Goal: Complete application form

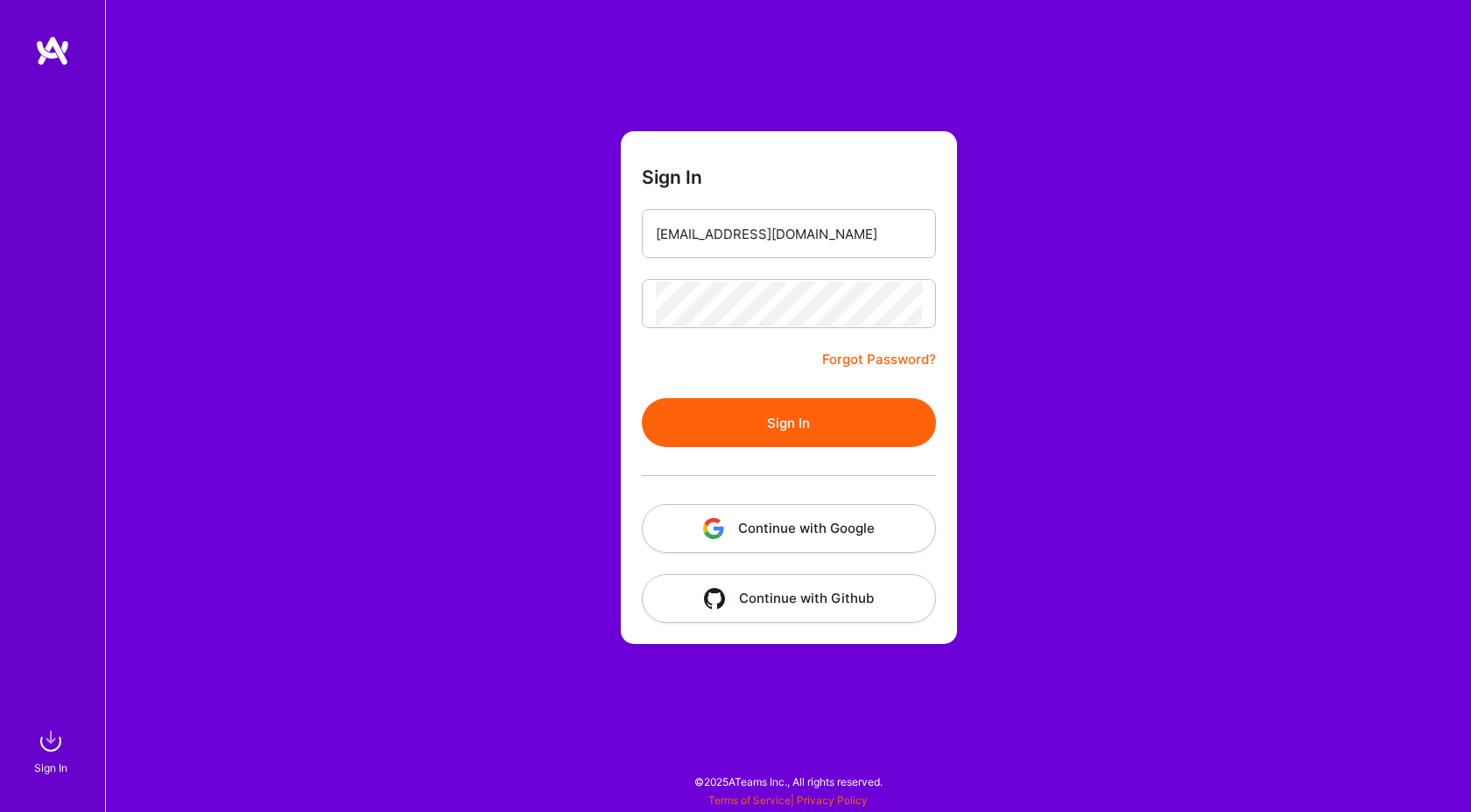
click at [752, 419] on button "Sign In" at bounding box center [789, 423] width 294 height 49
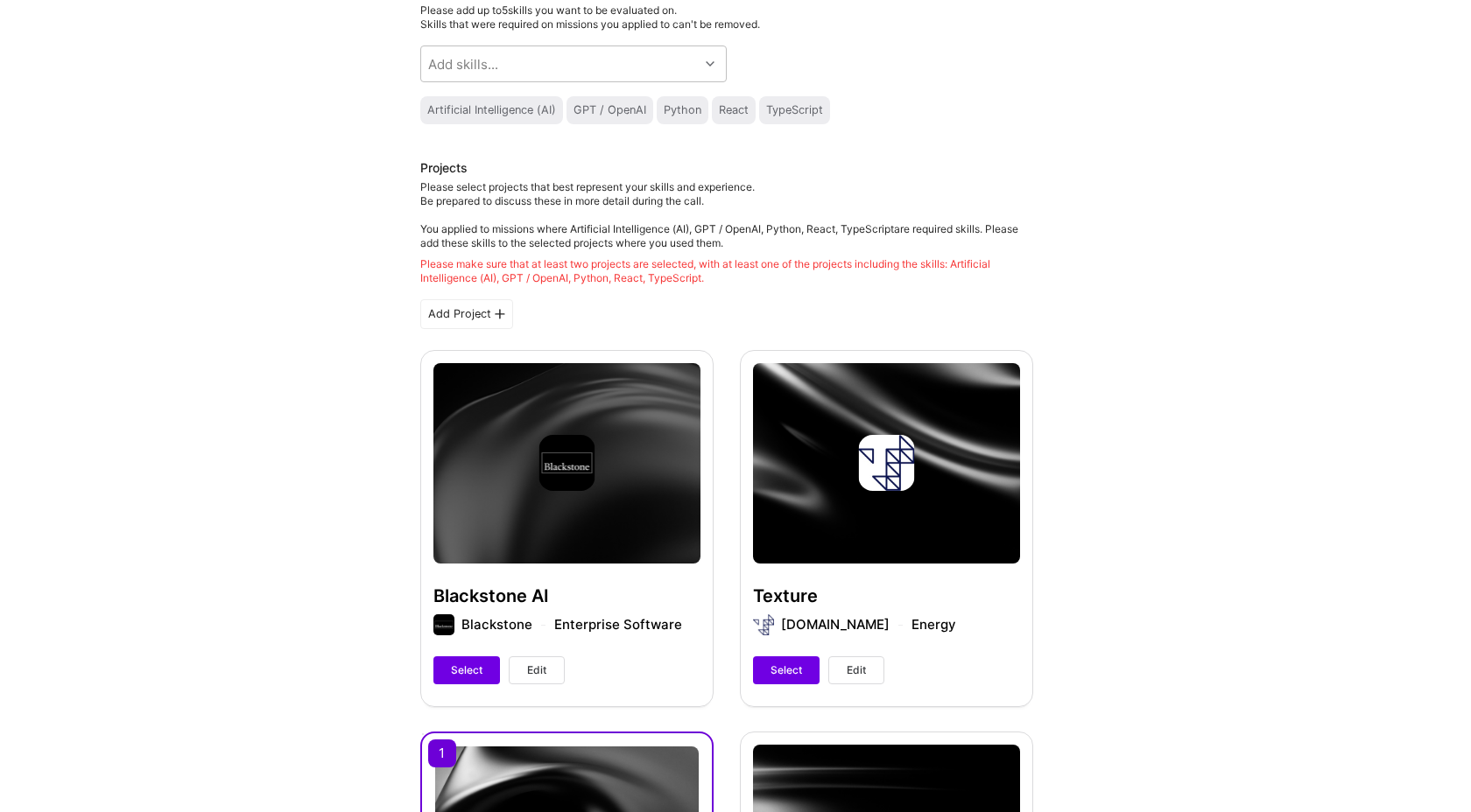
scroll to position [169, 0]
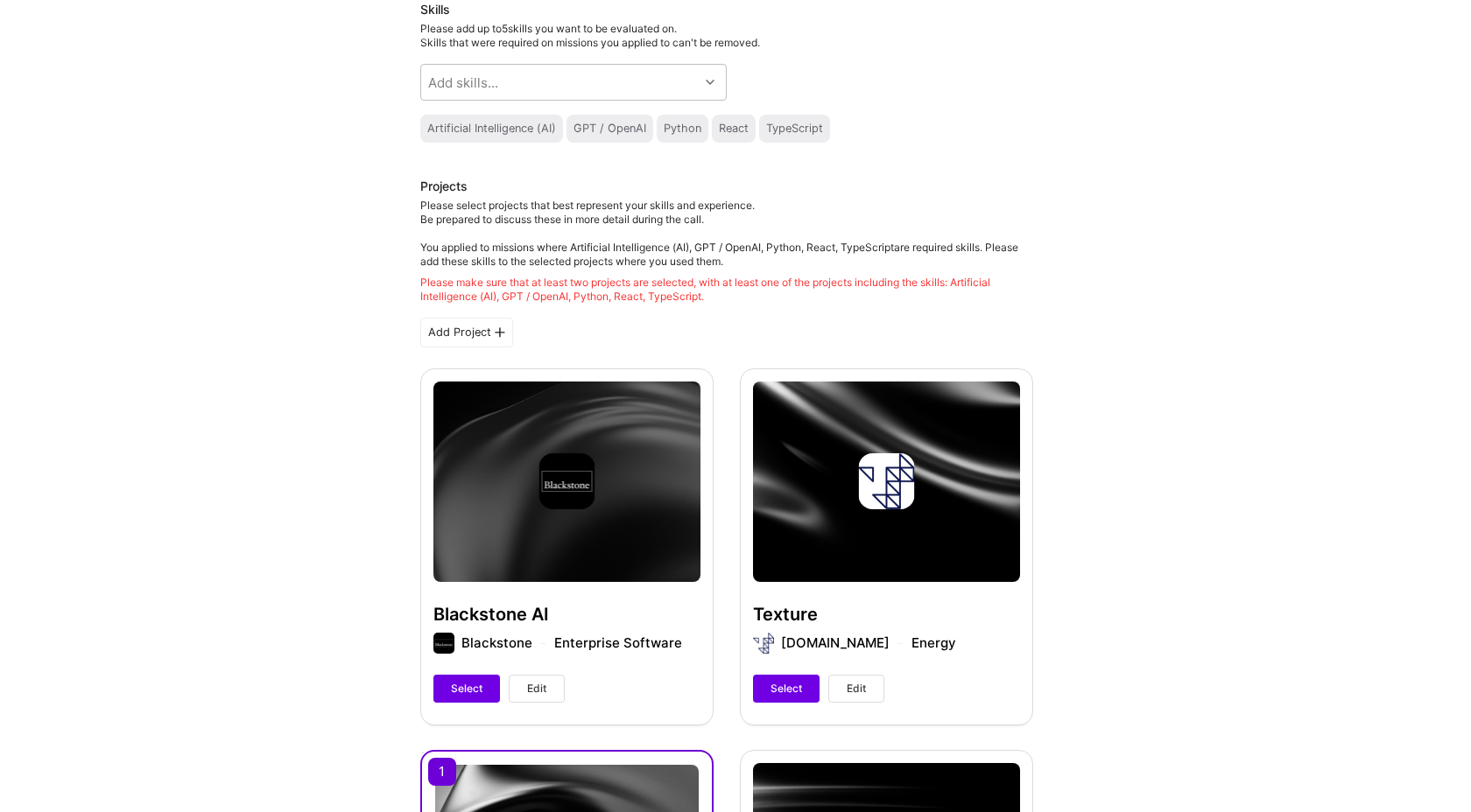
click at [544, 690] on span "Edit" at bounding box center [537, 689] width 19 height 16
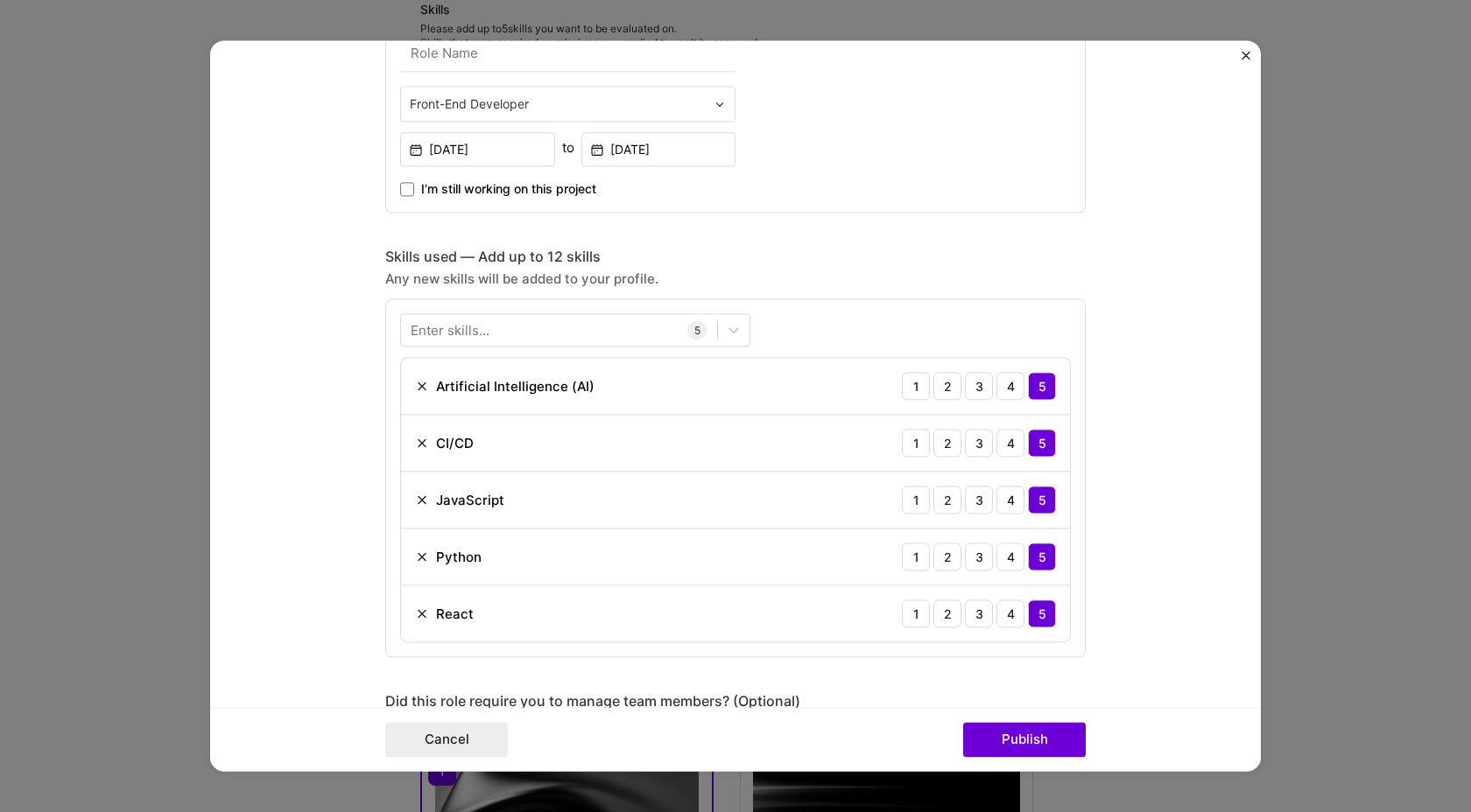
scroll to position [590, 0]
click at [485, 753] on button "Cancel" at bounding box center [447, 740] width 123 height 35
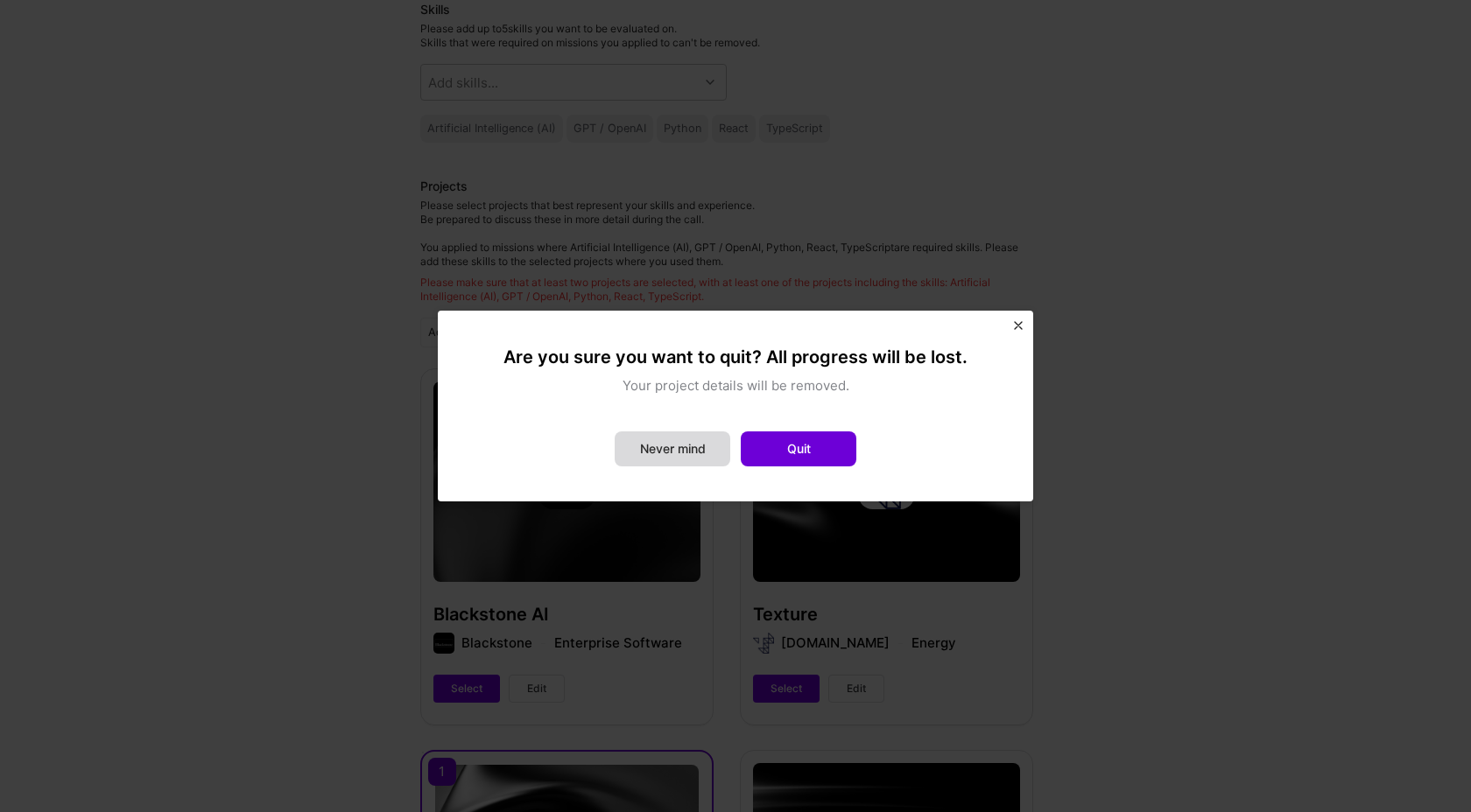
click at [669, 450] on button "Never mind" at bounding box center [672, 449] width 115 height 35
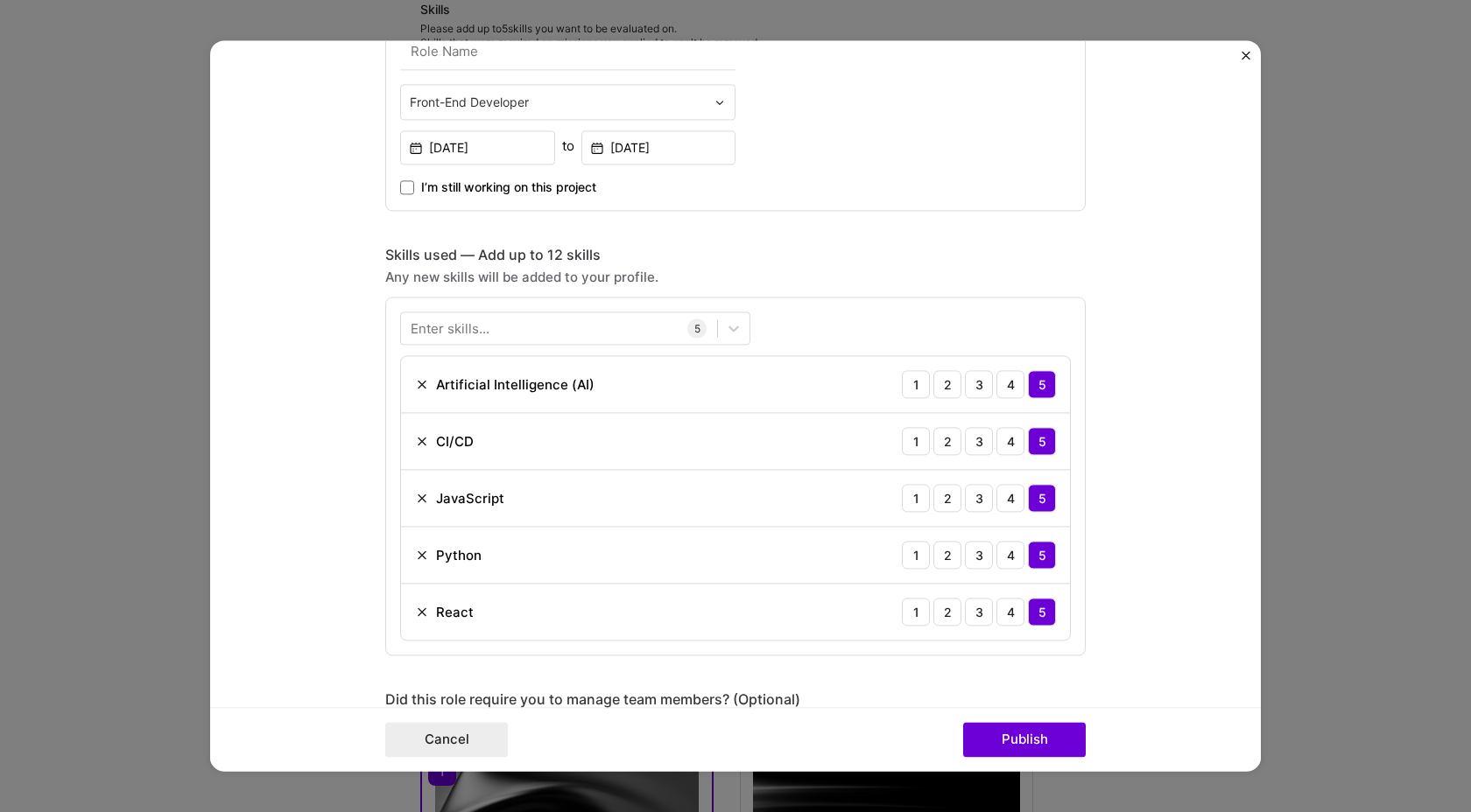
click at [1246, 56] on img "Close" at bounding box center [1246, 55] width 9 height 9
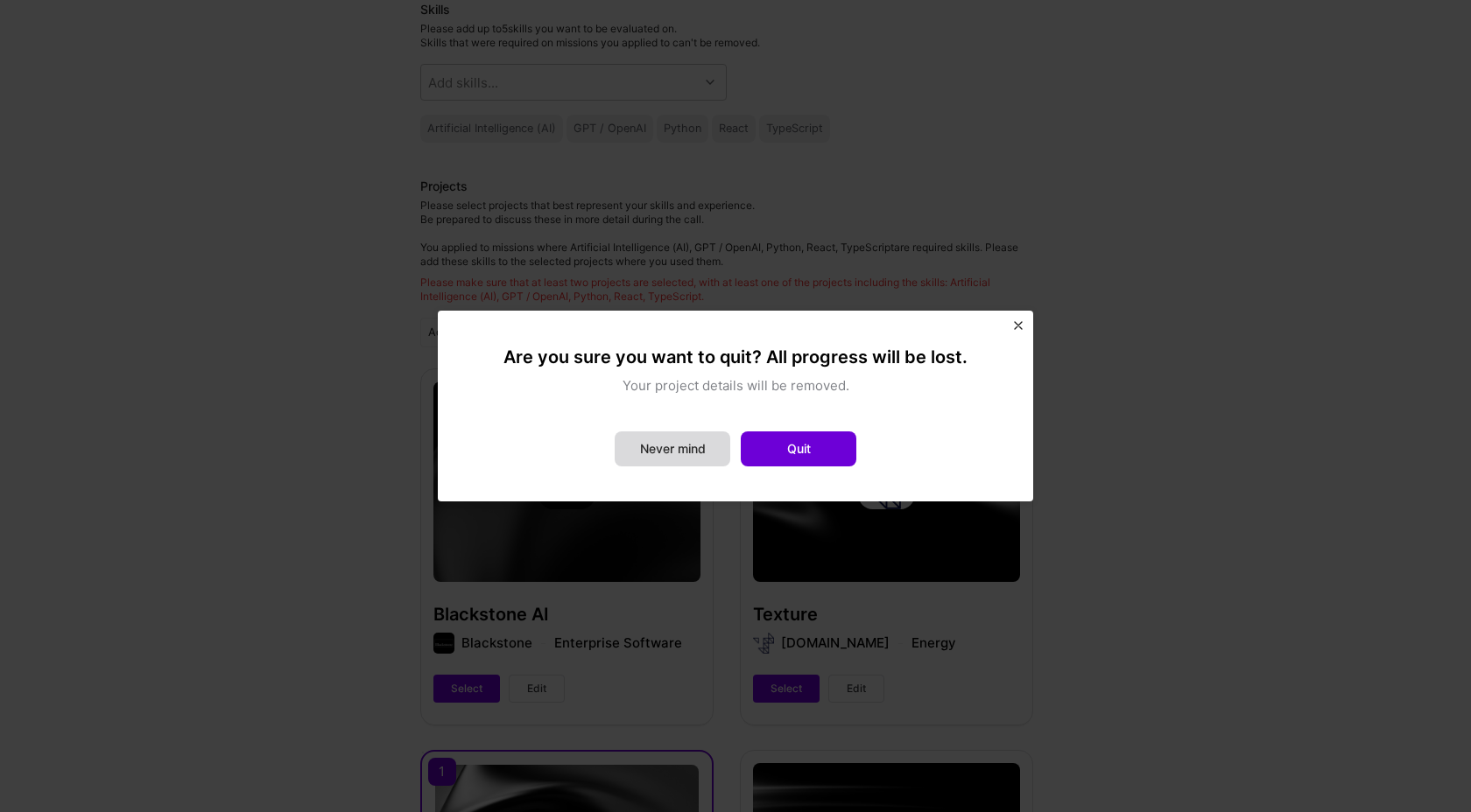
click at [687, 463] on button "Never mind" at bounding box center [672, 449] width 115 height 35
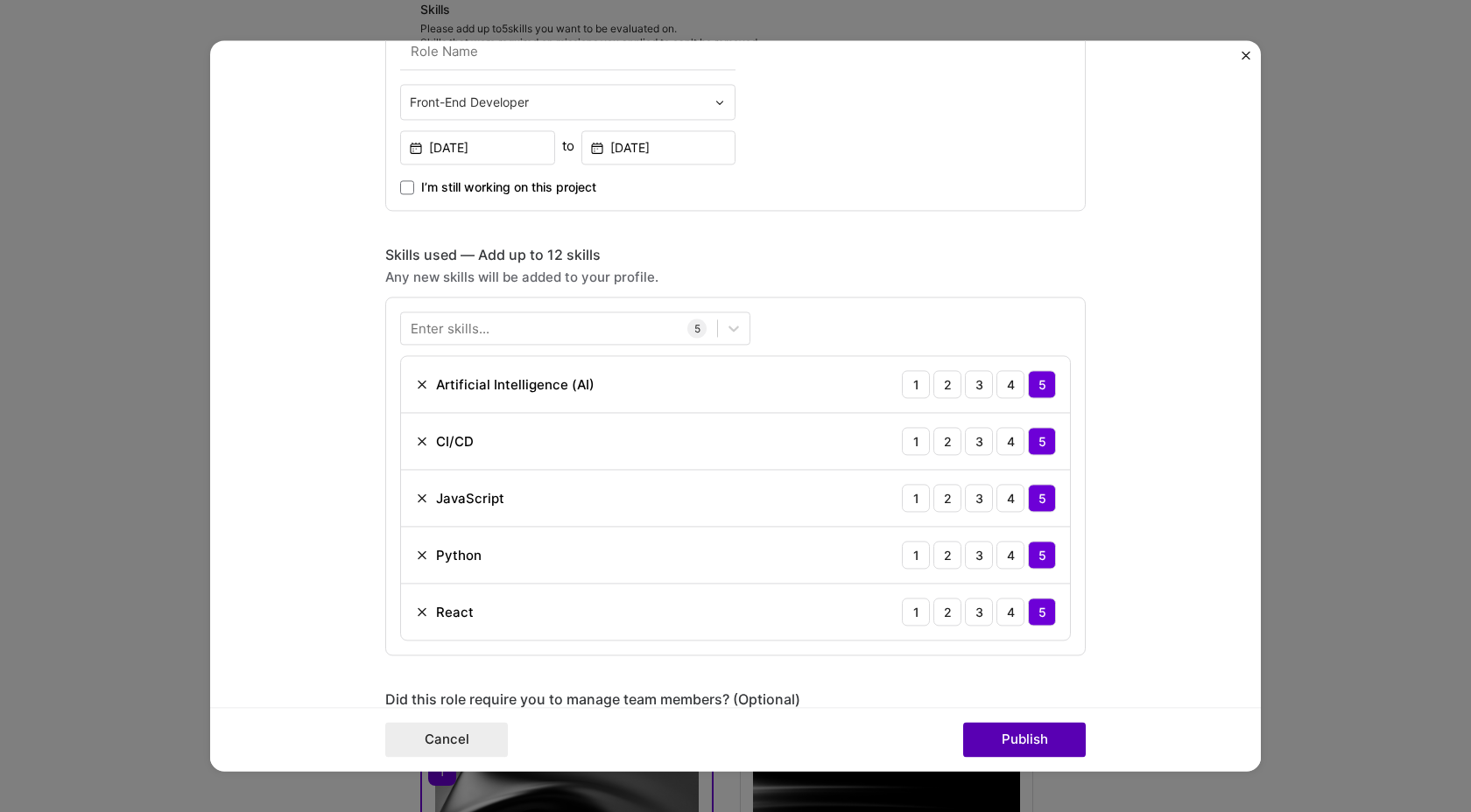
click at [1032, 739] on button "Publish" at bounding box center [1025, 740] width 123 height 35
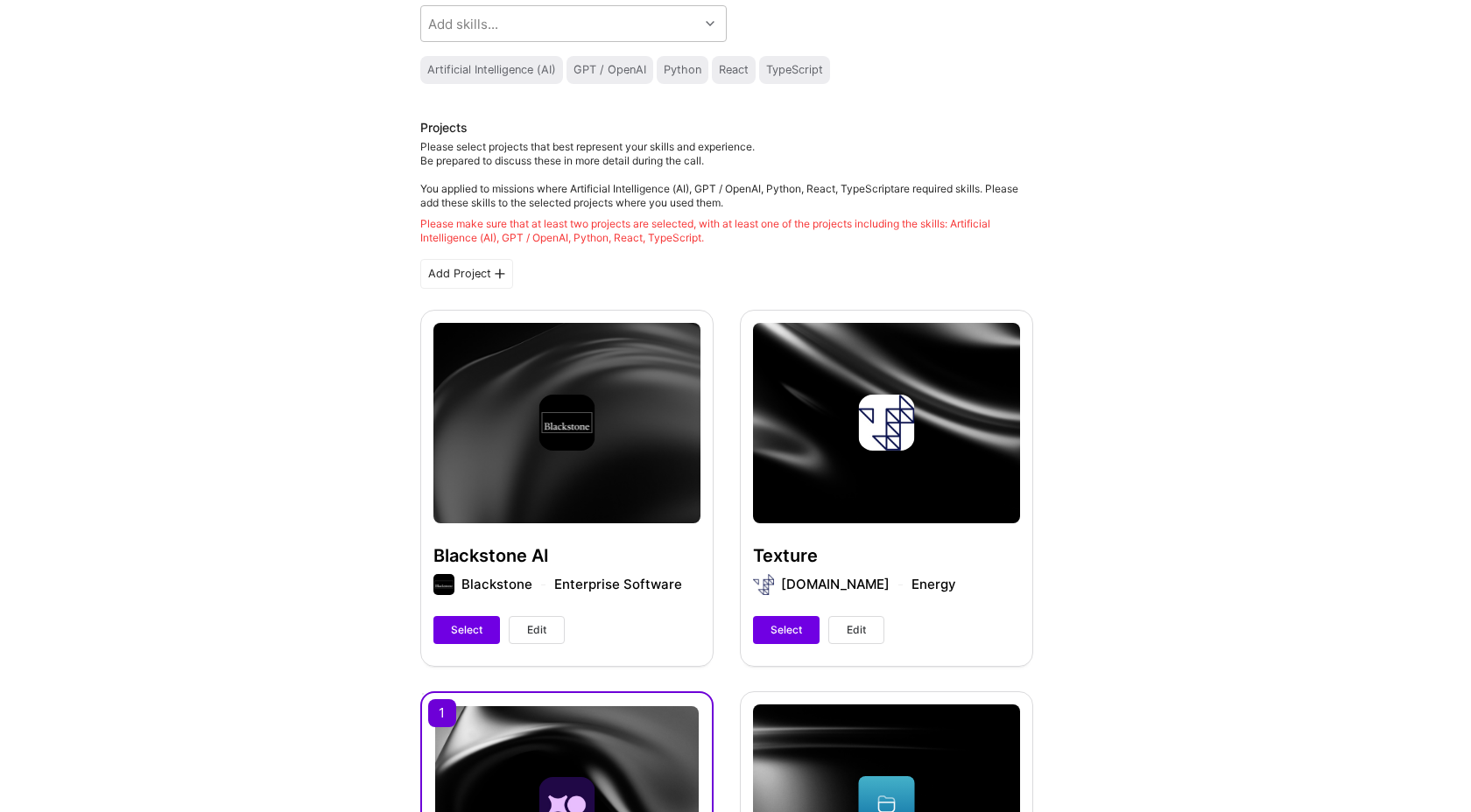
scroll to position [244, 0]
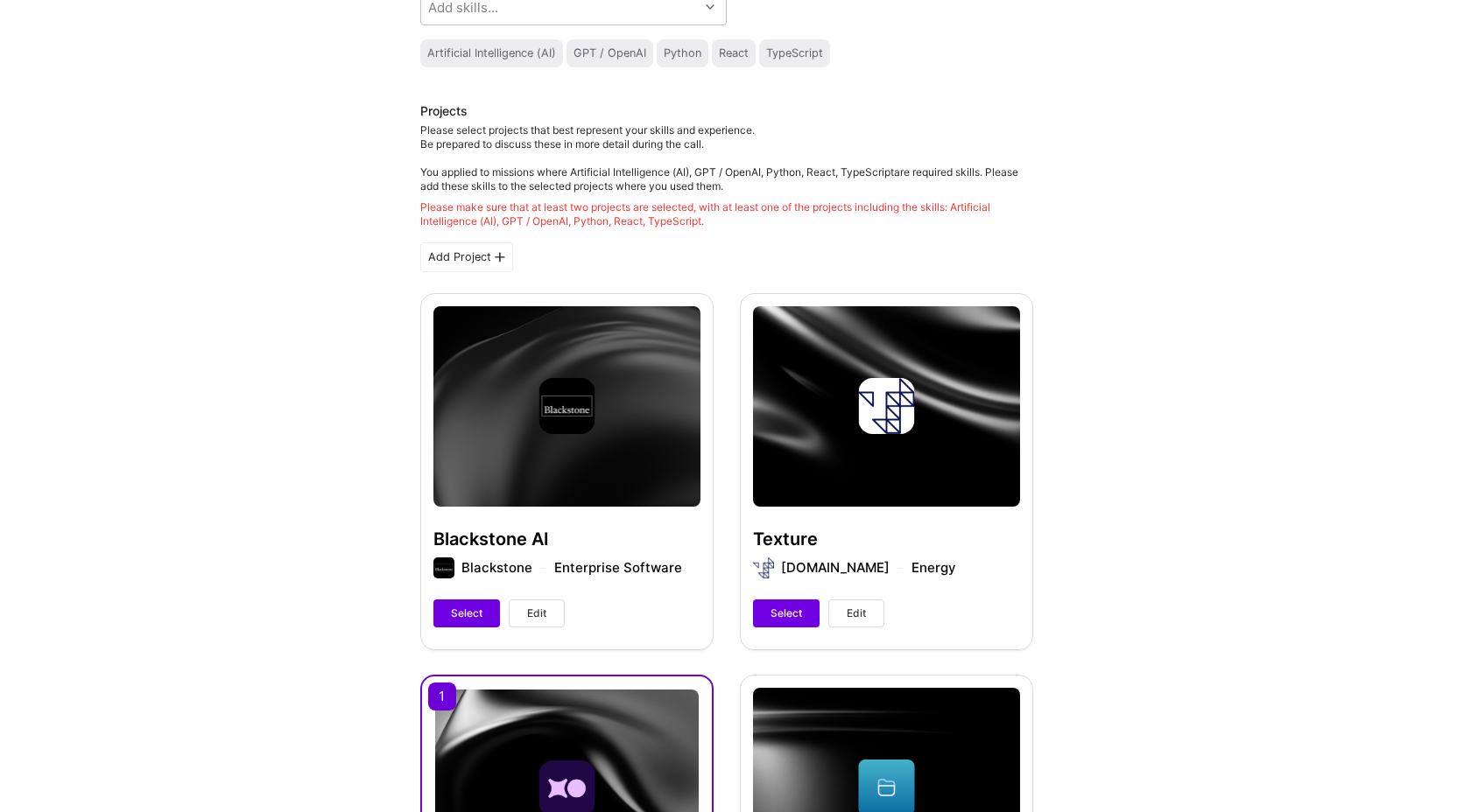
click at [859, 614] on span "Edit" at bounding box center [856, 613] width 19 height 16
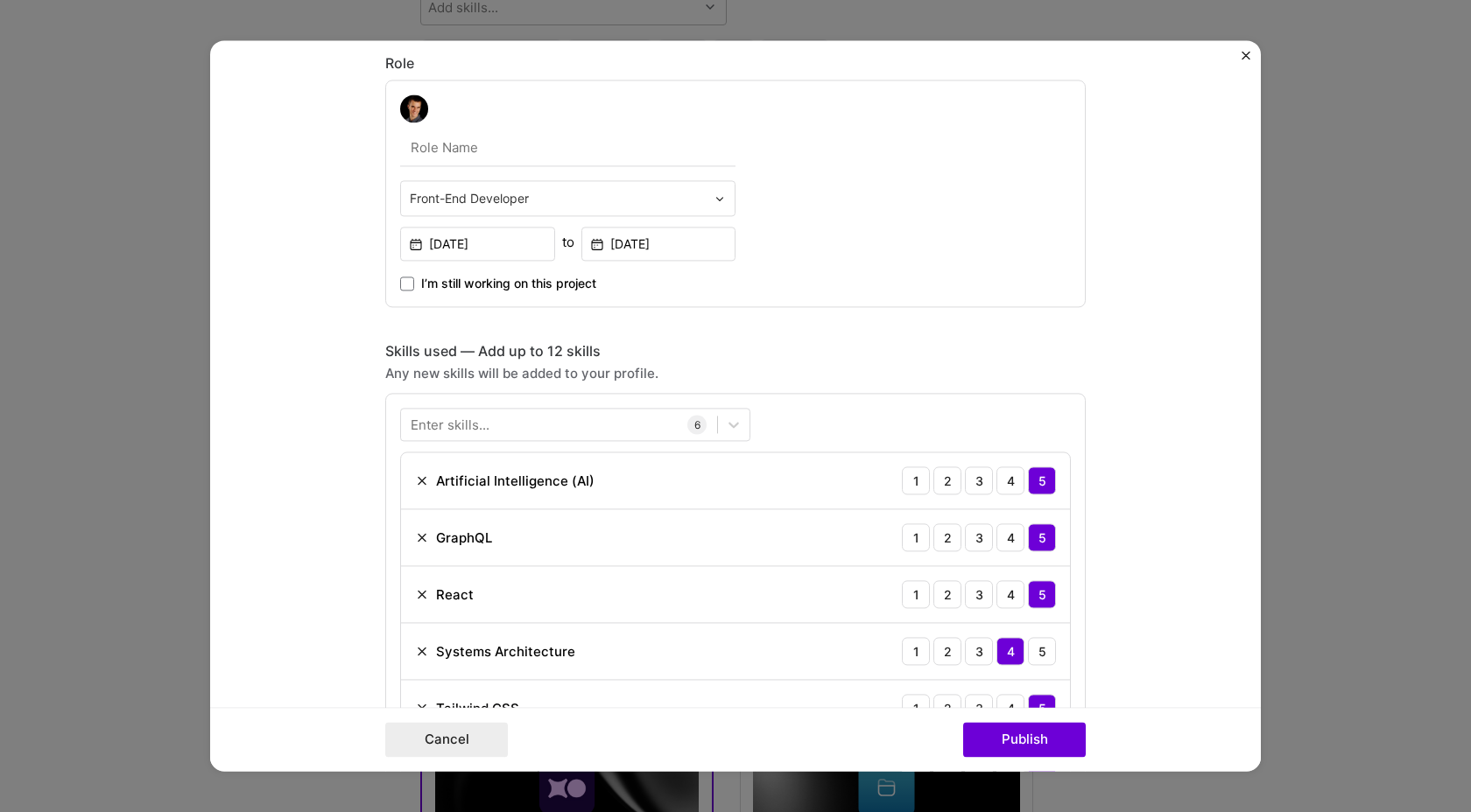
scroll to position [520, 0]
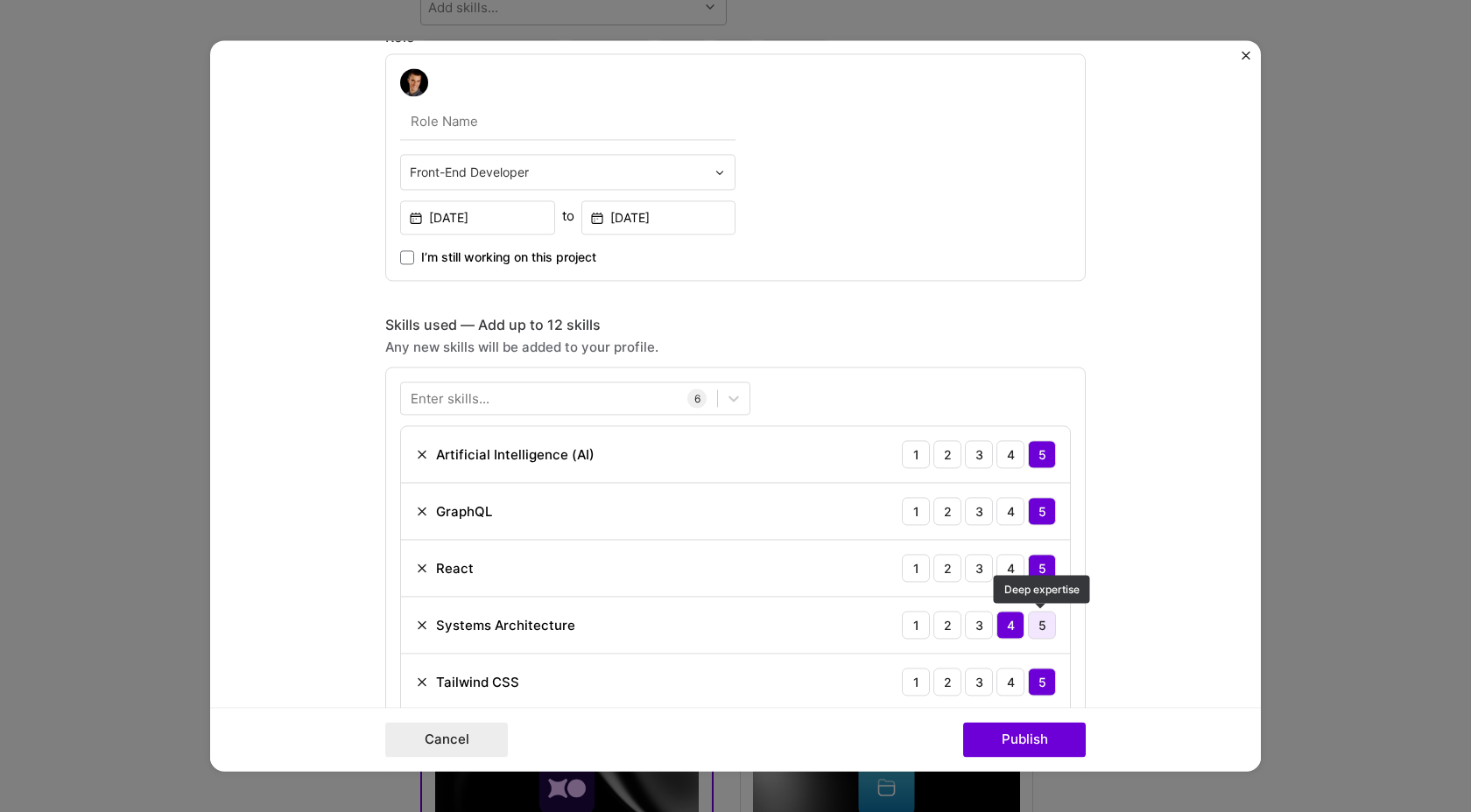
click at [1042, 630] on div "5" at bounding box center [1042, 626] width 28 height 28
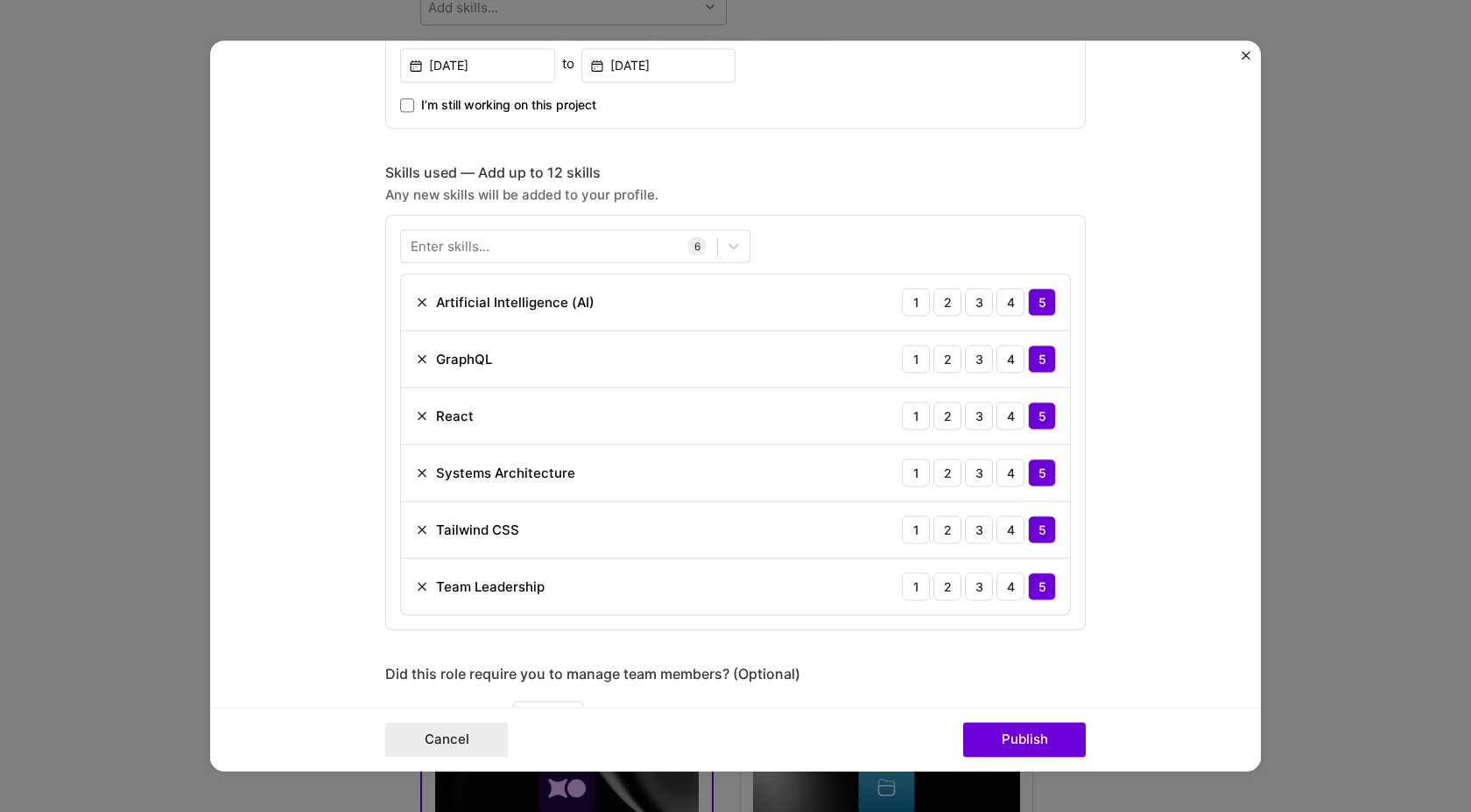
scroll to position [662, 0]
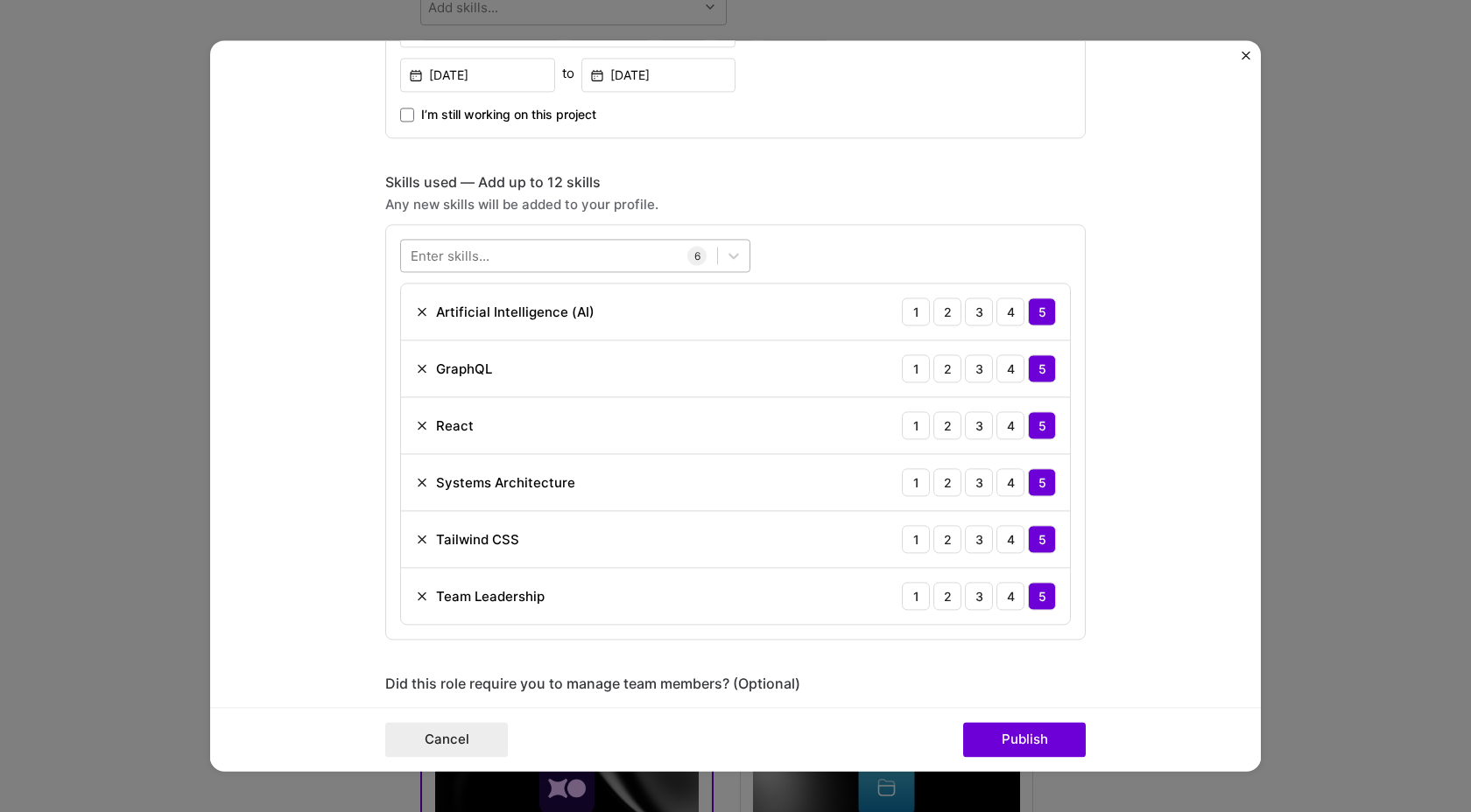
click at [508, 255] on div at bounding box center [559, 256] width 316 height 29
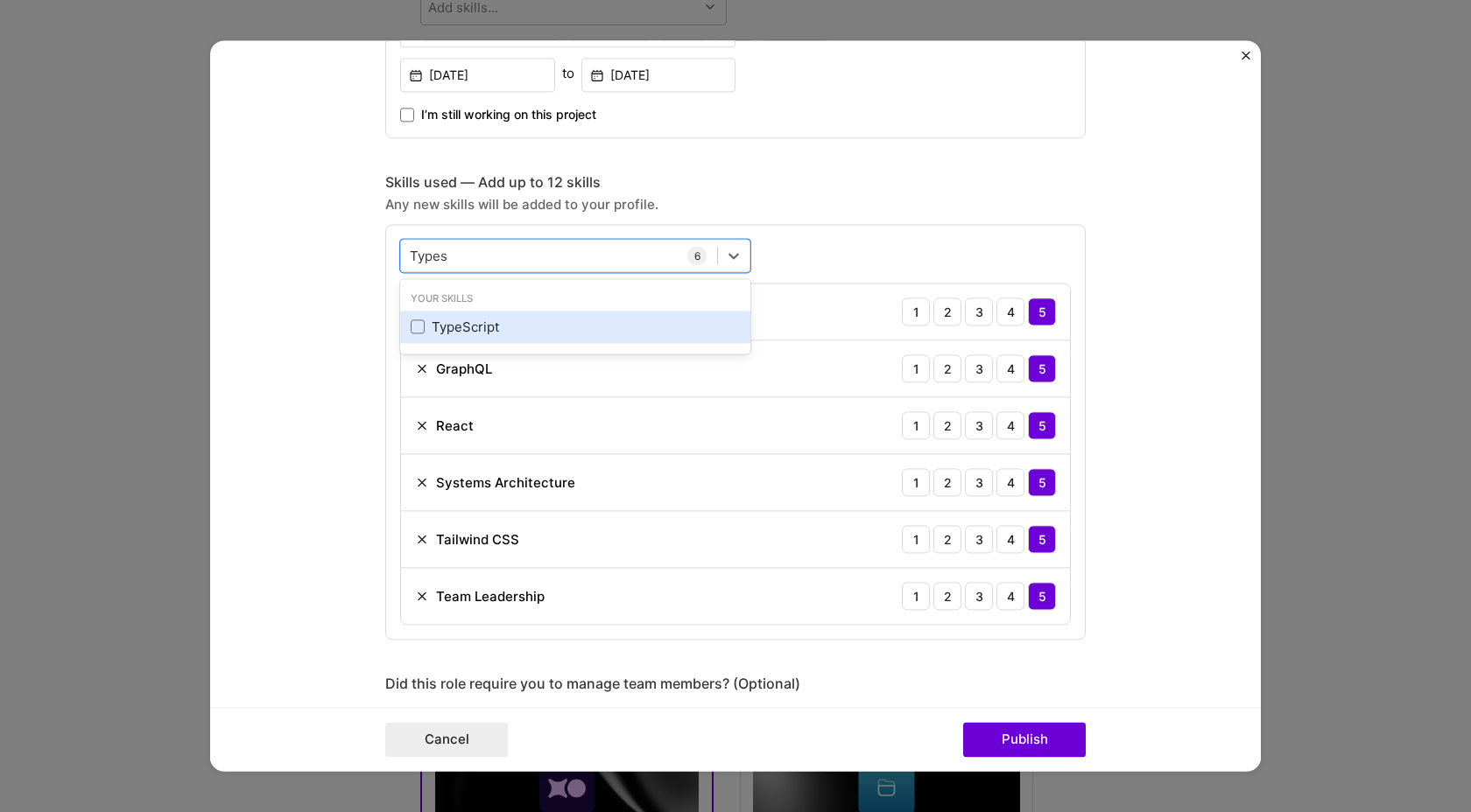
click at [455, 327] on div "TypeScript" at bounding box center [576, 327] width 329 height 18
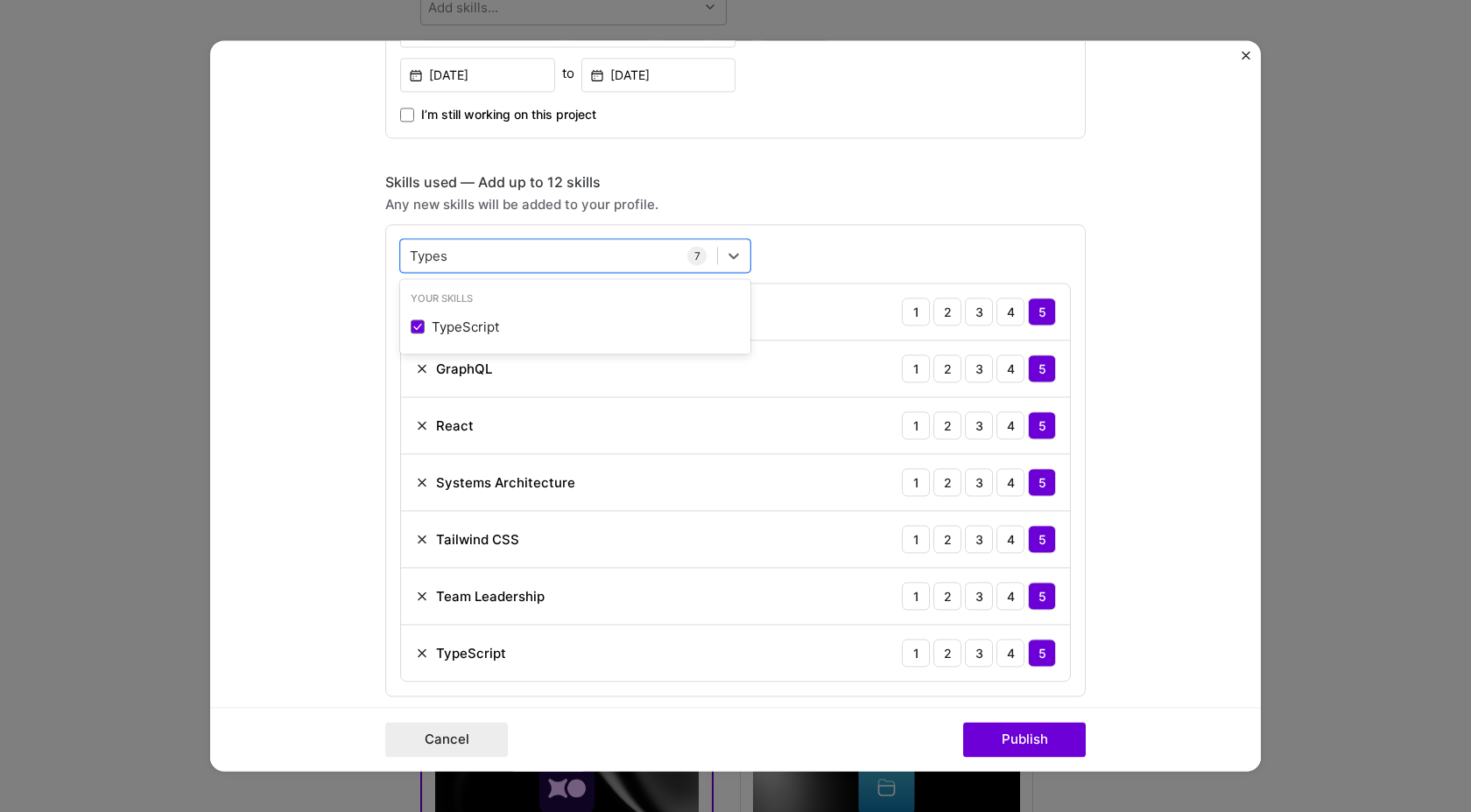
type input "Types"
click at [1152, 609] on form "Project title Texture Company [DOMAIN_NAME] Project industry Industry 1 Project…" at bounding box center [736, 406] width 1051 height 731
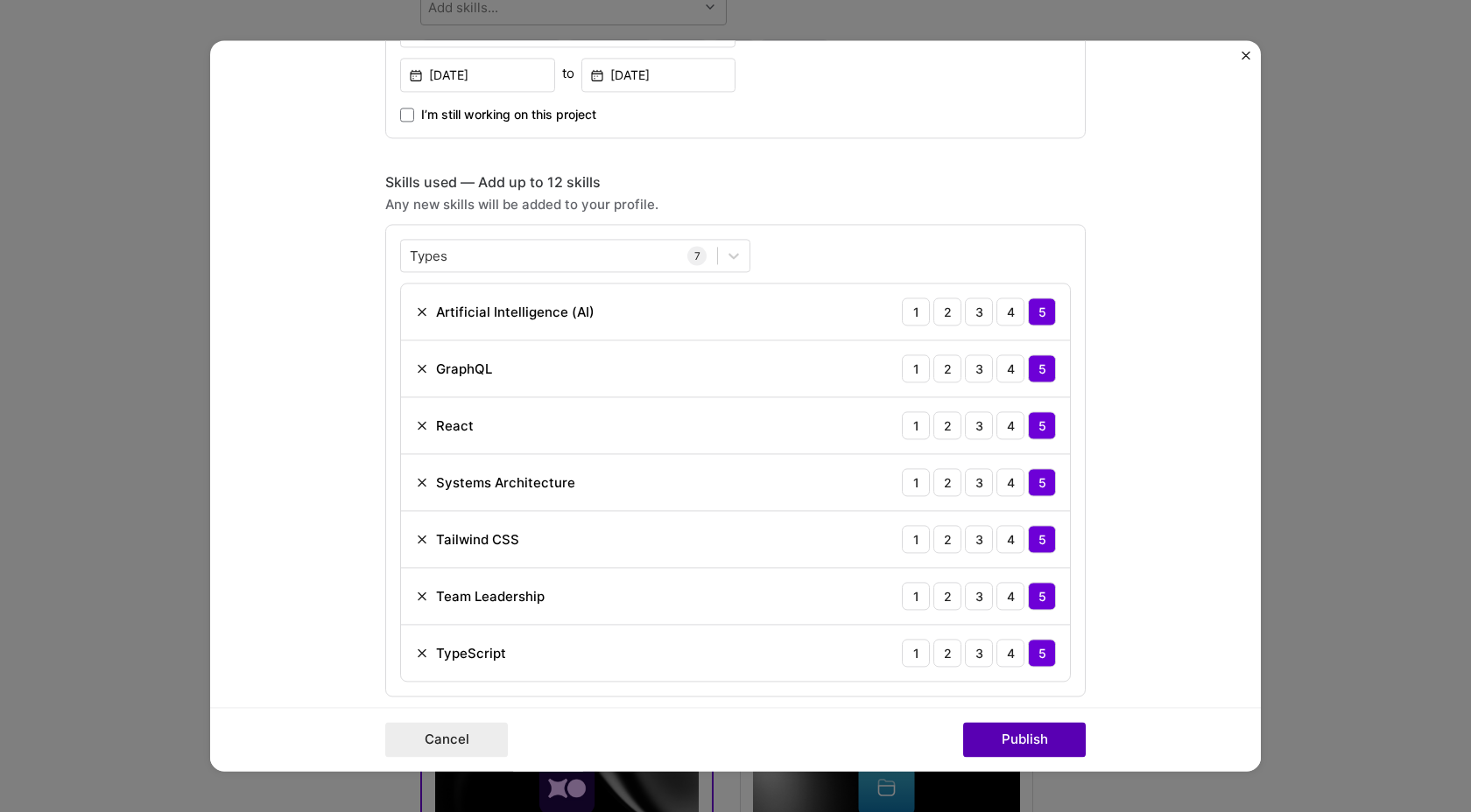
click at [1051, 731] on button "Publish" at bounding box center [1025, 740] width 123 height 35
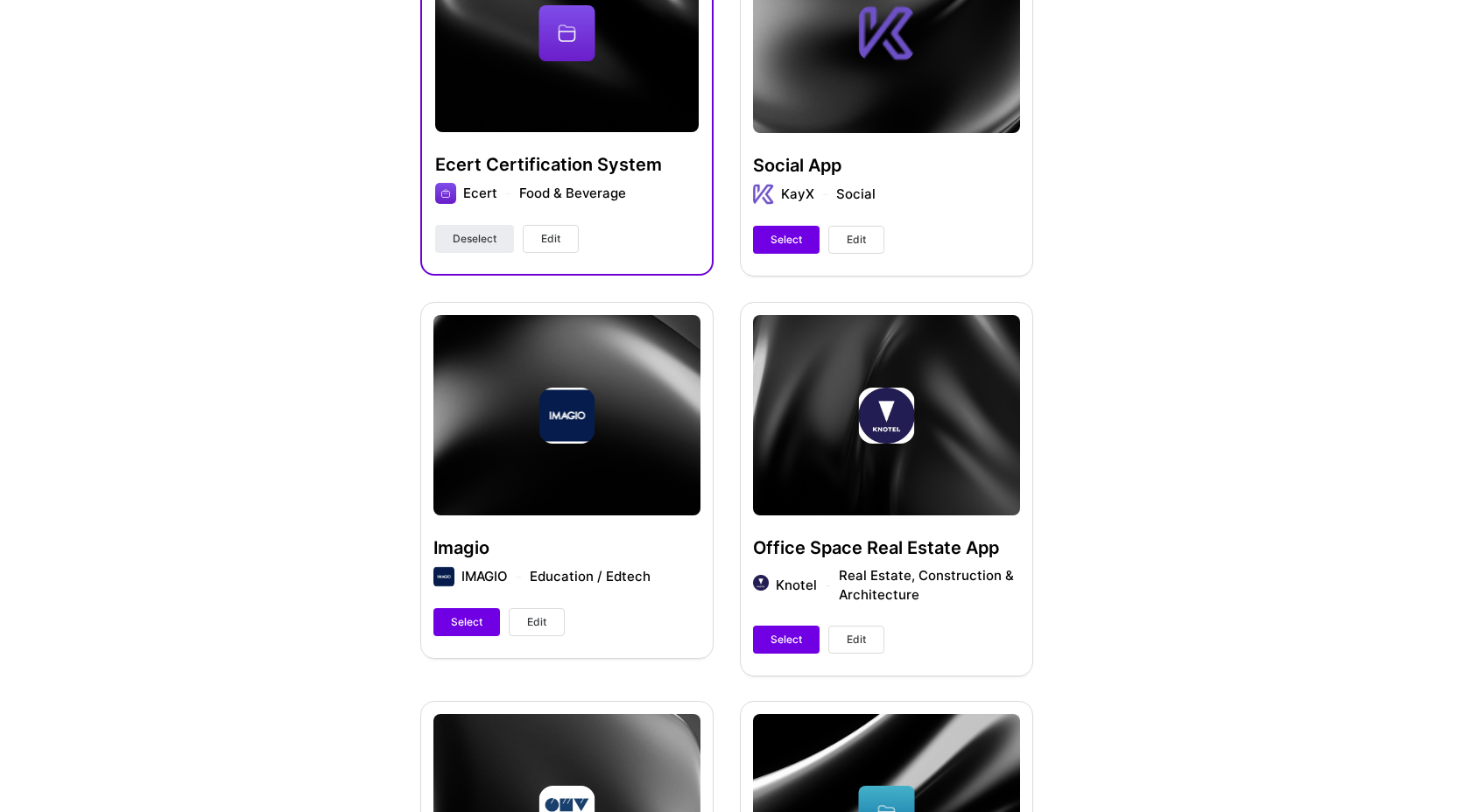
scroll to position [1395, 0]
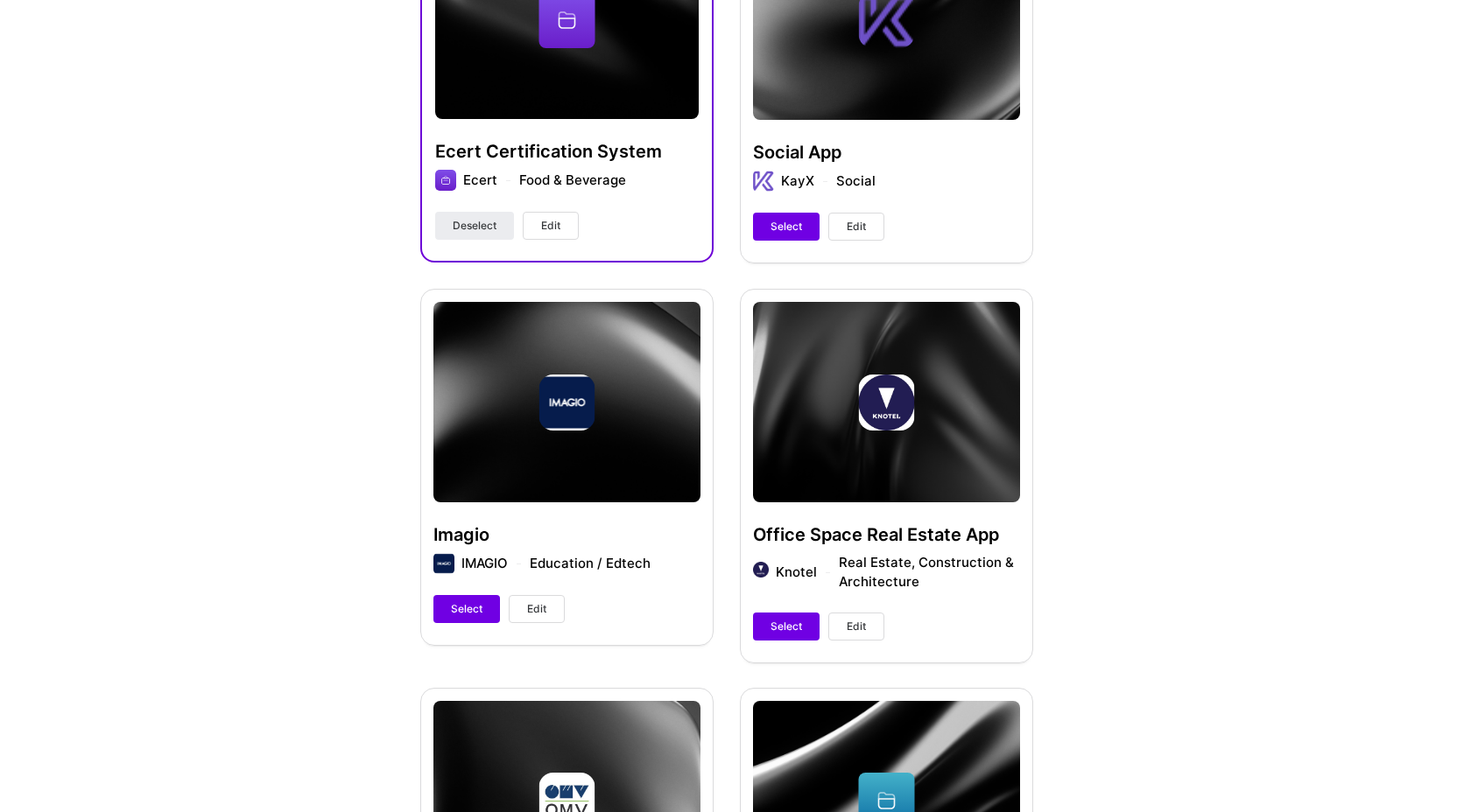
click at [537, 607] on span "Edit" at bounding box center [537, 609] width 19 height 16
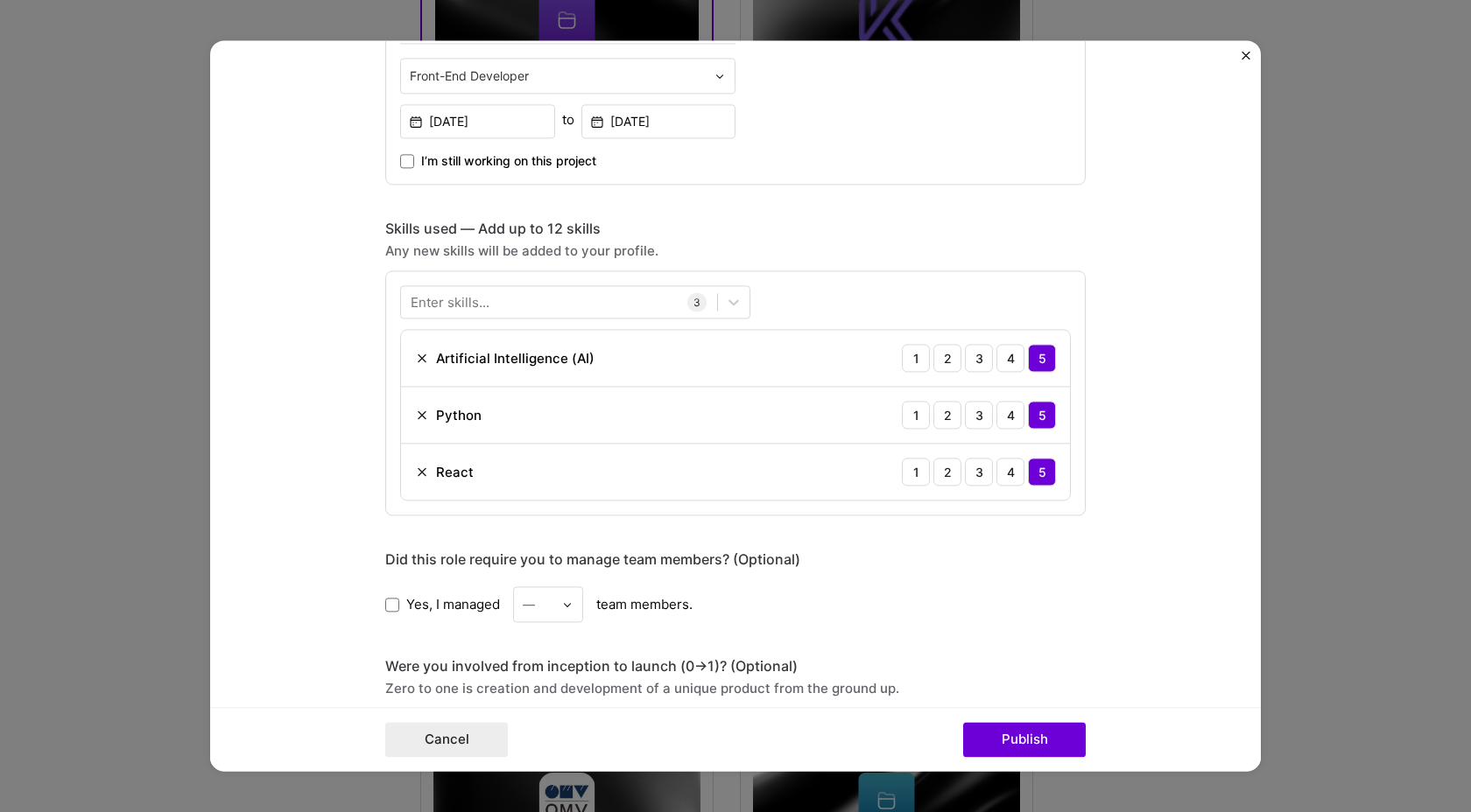
scroll to position [607, 0]
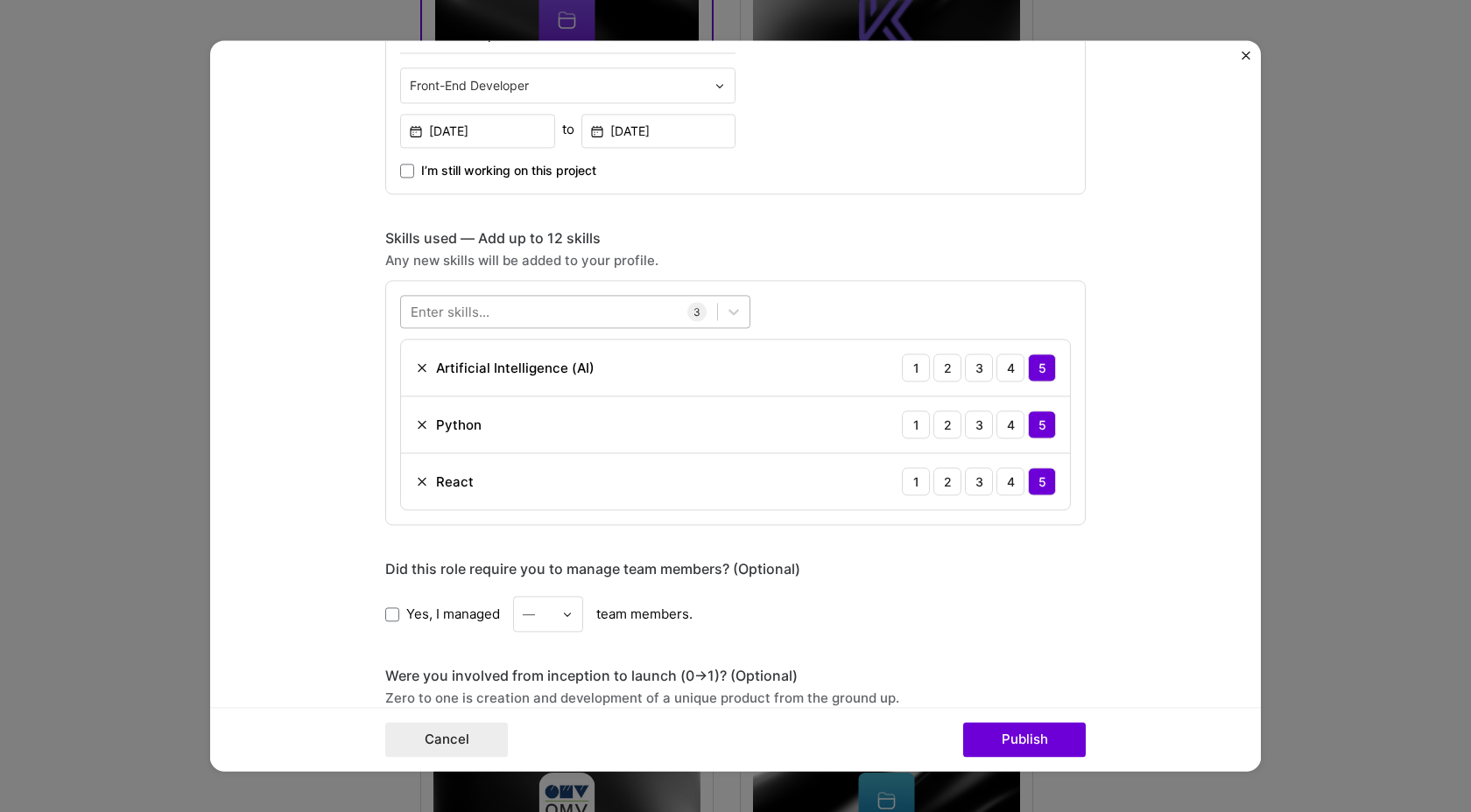
click at [579, 303] on div at bounding box center [559, 312] width 316 height 29
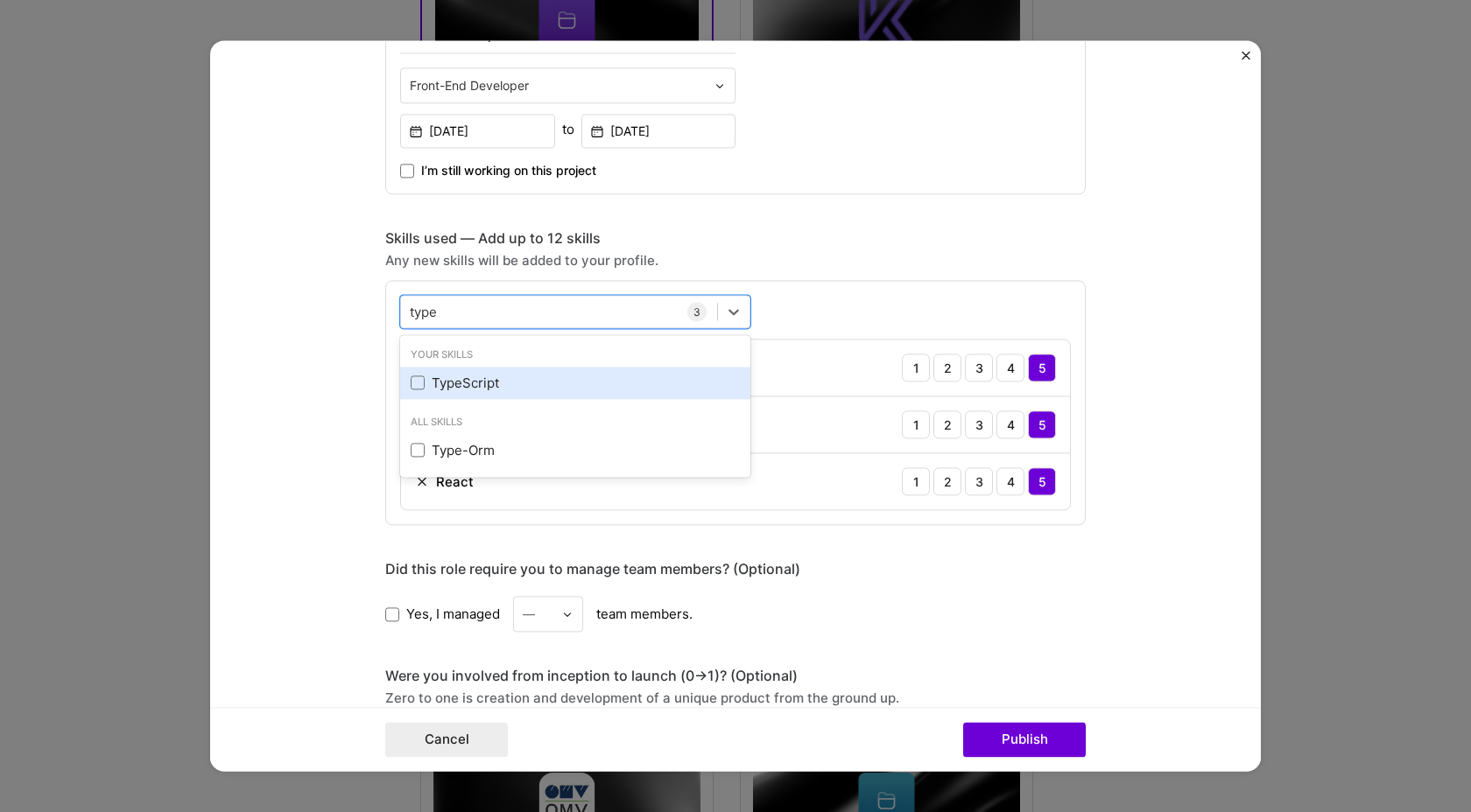
click at [527, 381] on div "TypeScript" at bounding box center [576, 382] width 329 height 18
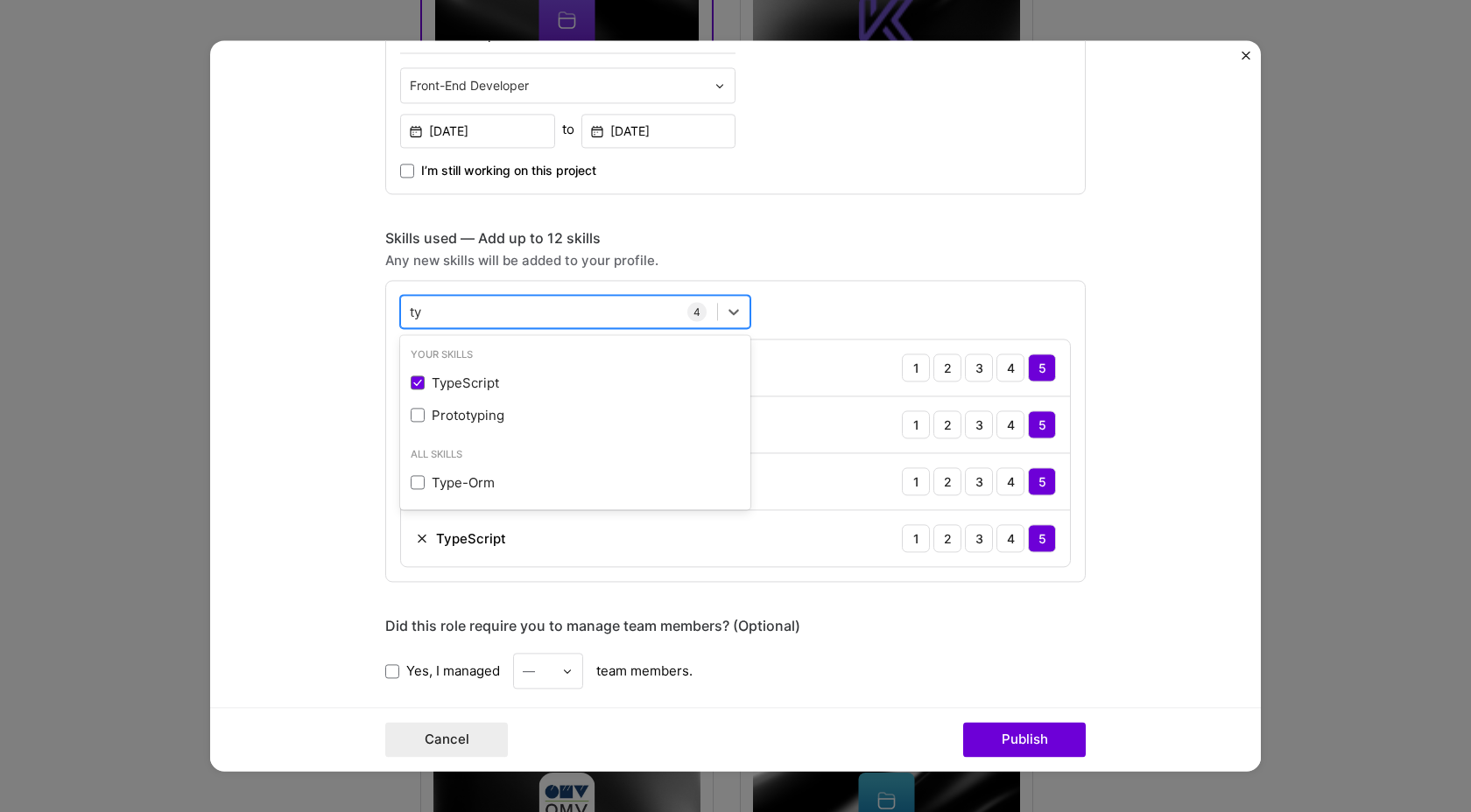
type input "t"
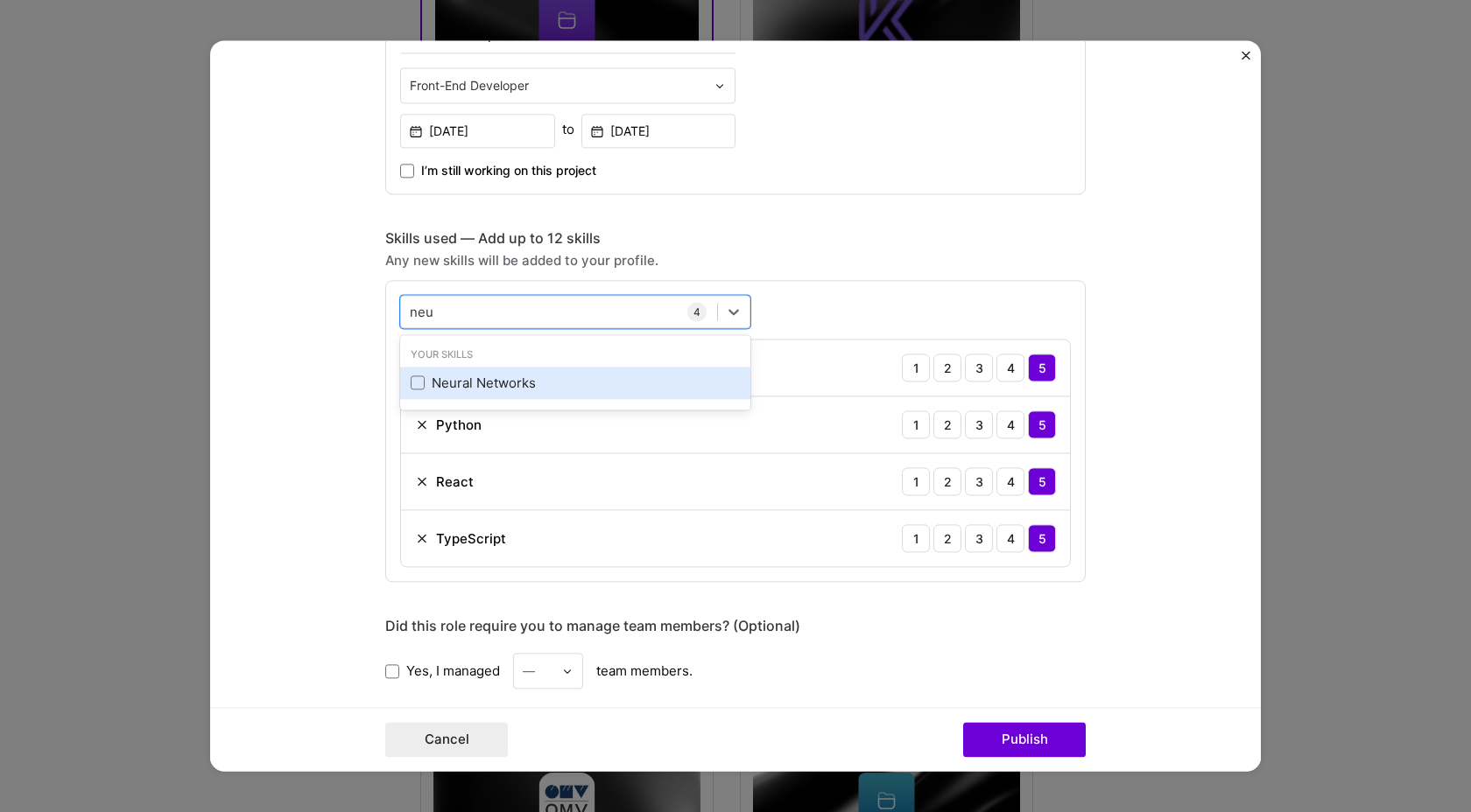
click at [540, 376] on div "Neural Networks" at bounding box center [576, 382] width 329 height 18
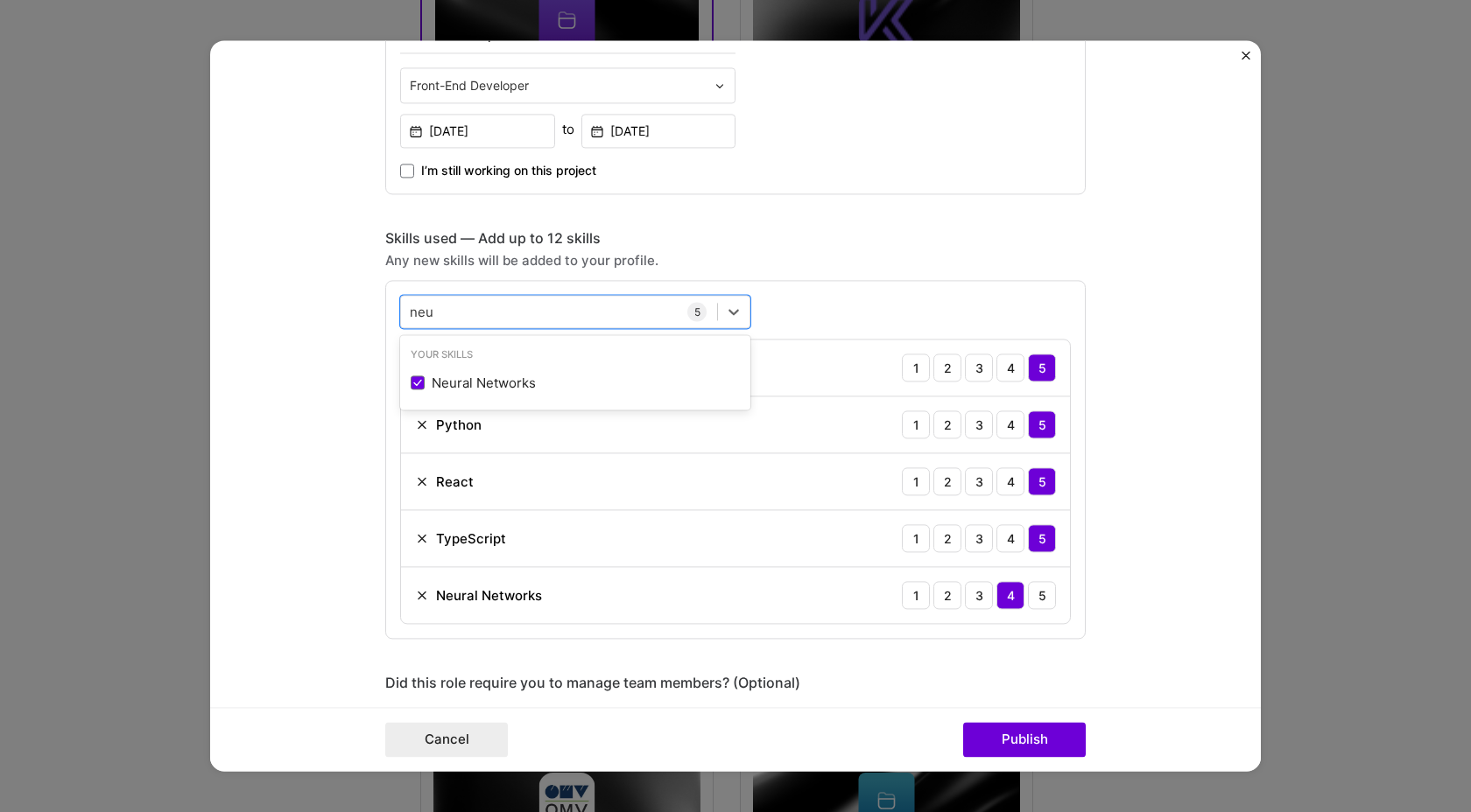
type input "neu"
click at [320, 553] on form "Project title Imagio Company IMAGIO Project industry Industry 1 Project Link (O…" at bounding box center [736, 406] width 1051 height 731
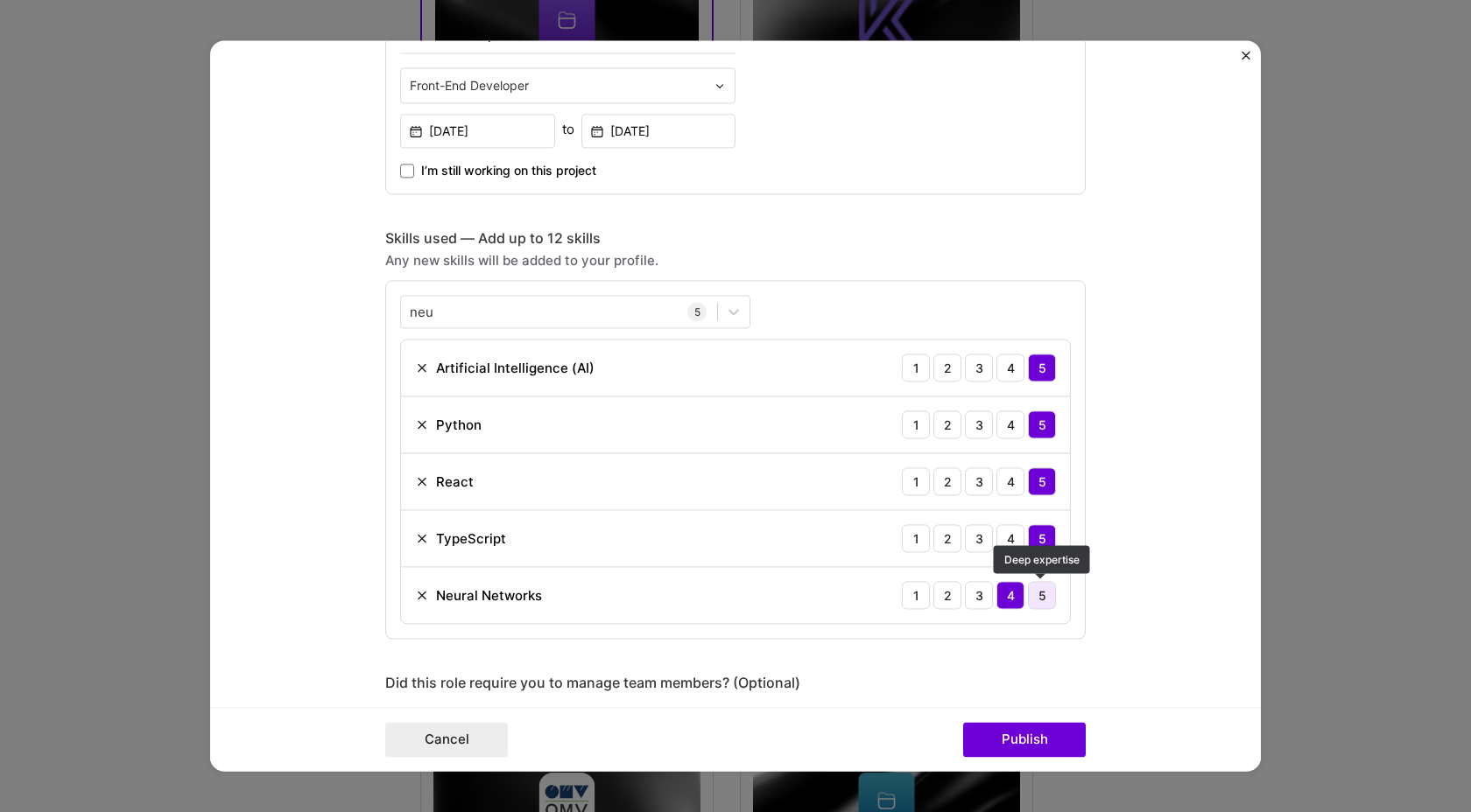
click at [1039, 598] on div "5" at bounding box center [1042, 595] width 28 height 28
click at [1006, 598] on div "4" at bounding box center [1011, 595] width 28 height 28
click at [1019, 748] on button "Publish" at bounding box center [1025, 740] width 123 height 35
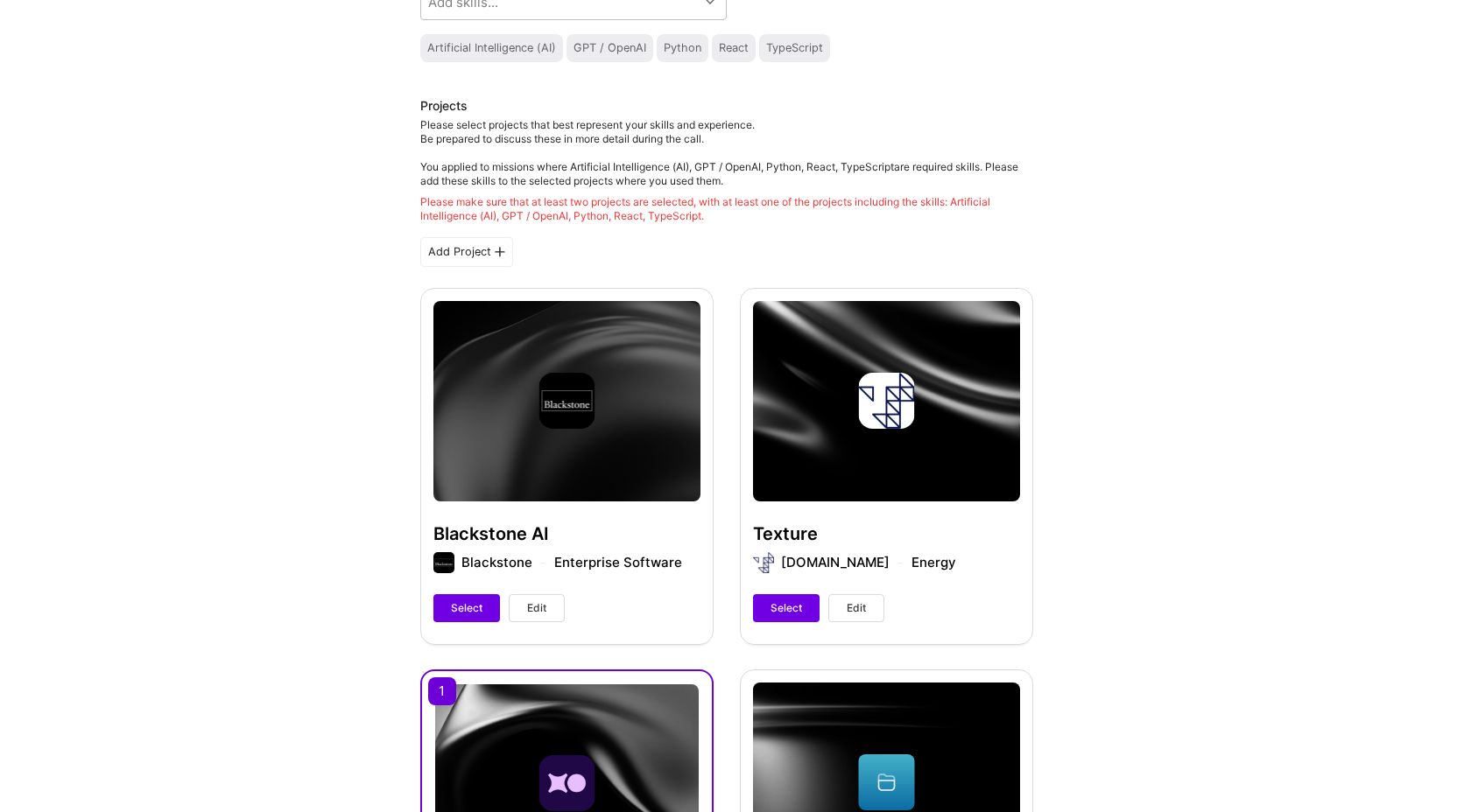
scroll to position [251, 0]
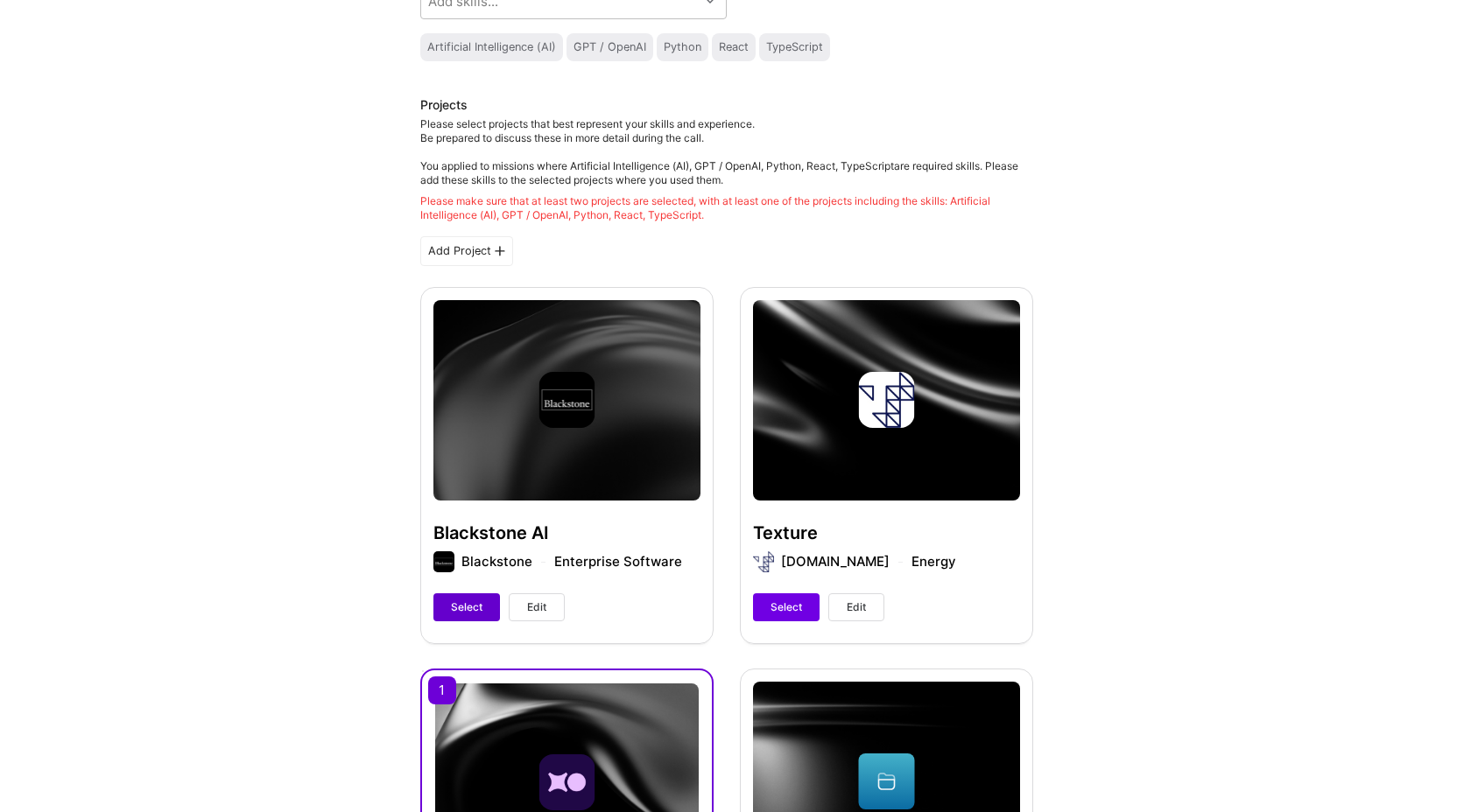
click at [460, 613] on span "Select" at bounding box center [466, 608] width 31 height 16
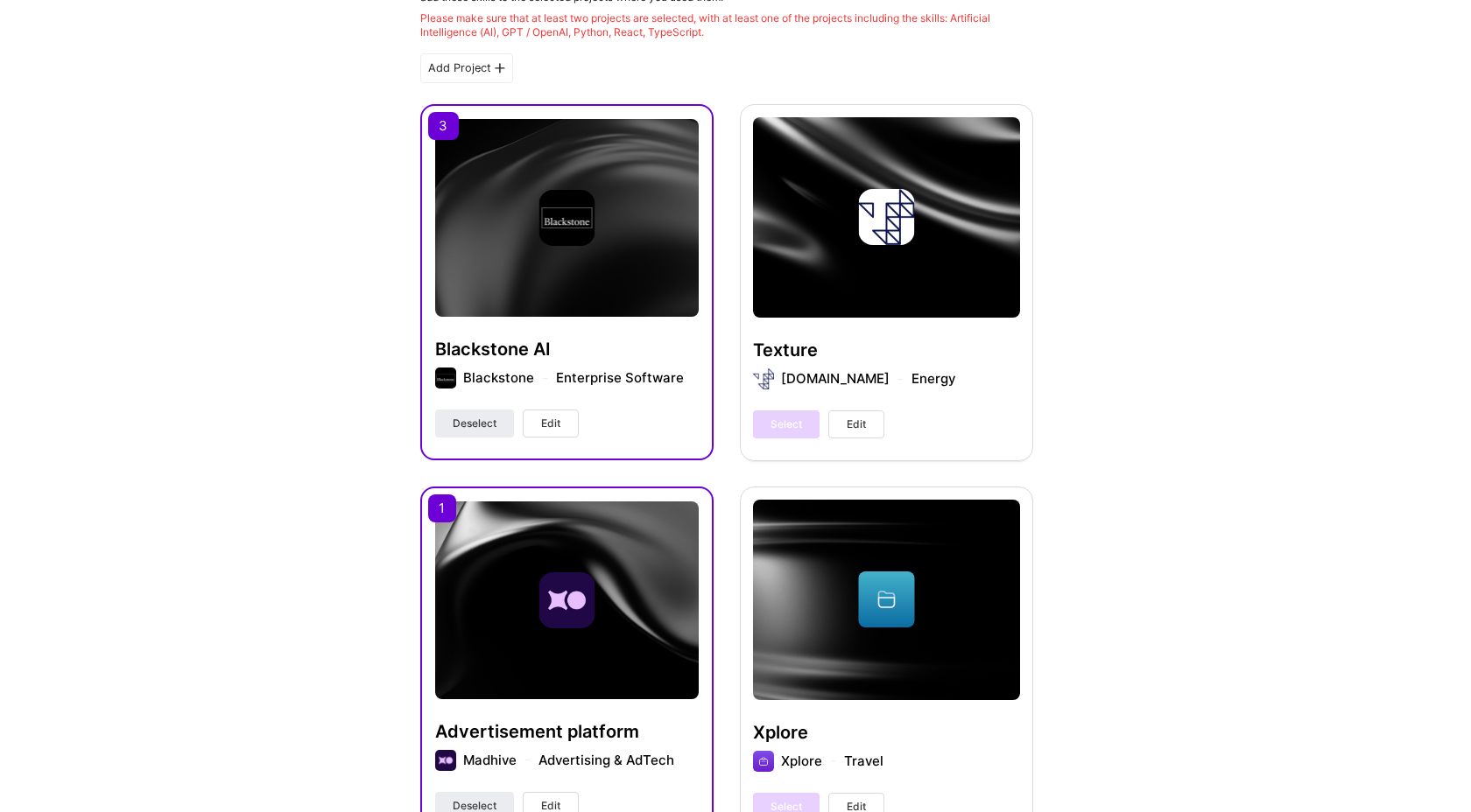
scroll to position [514, 0]
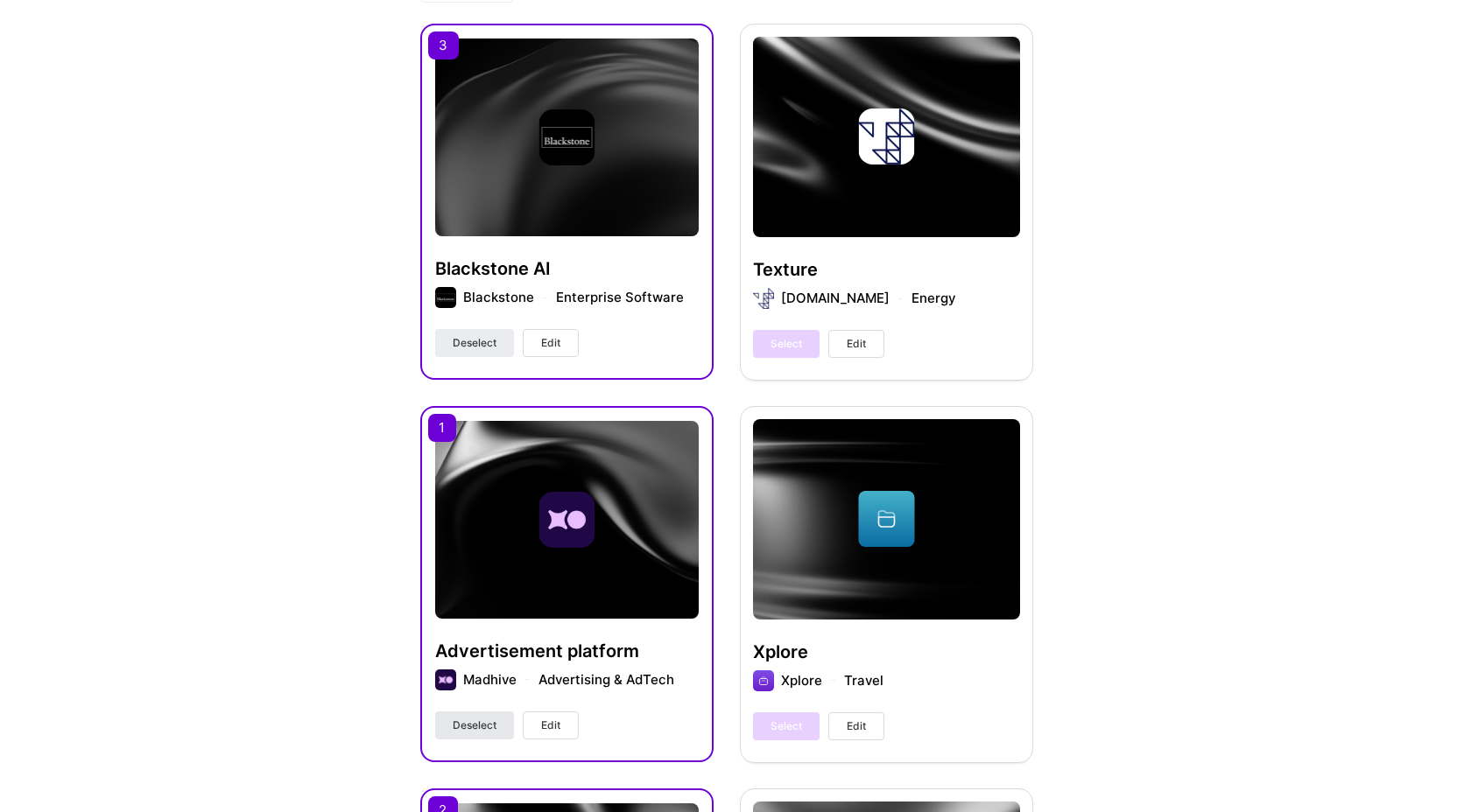
click at [464, 729] on span "Deselect" at bounding box center [474, 726] width 44 height 16
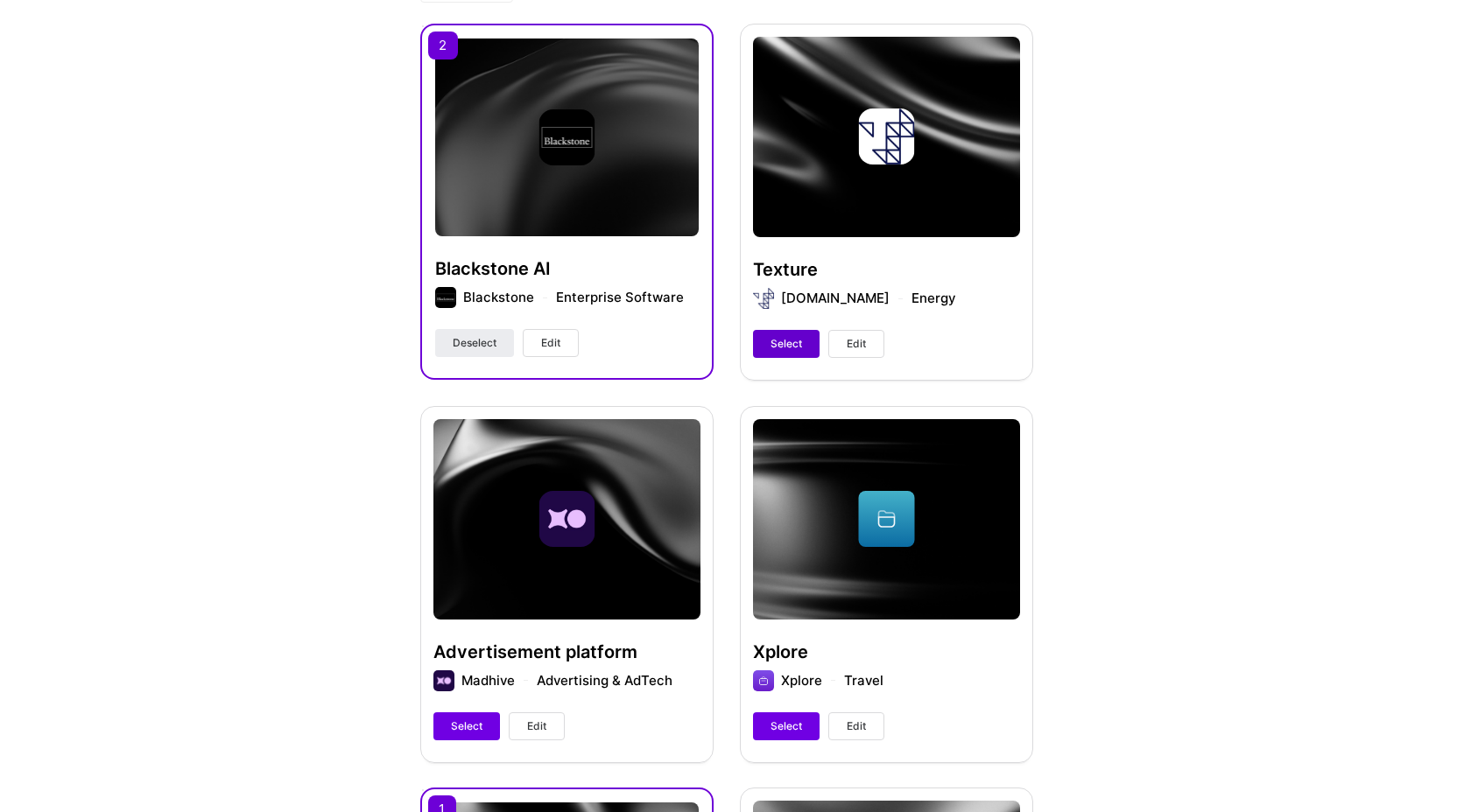
click at [797, 336] on span "Select" at bounding box center [786, 344] width 31 height 16
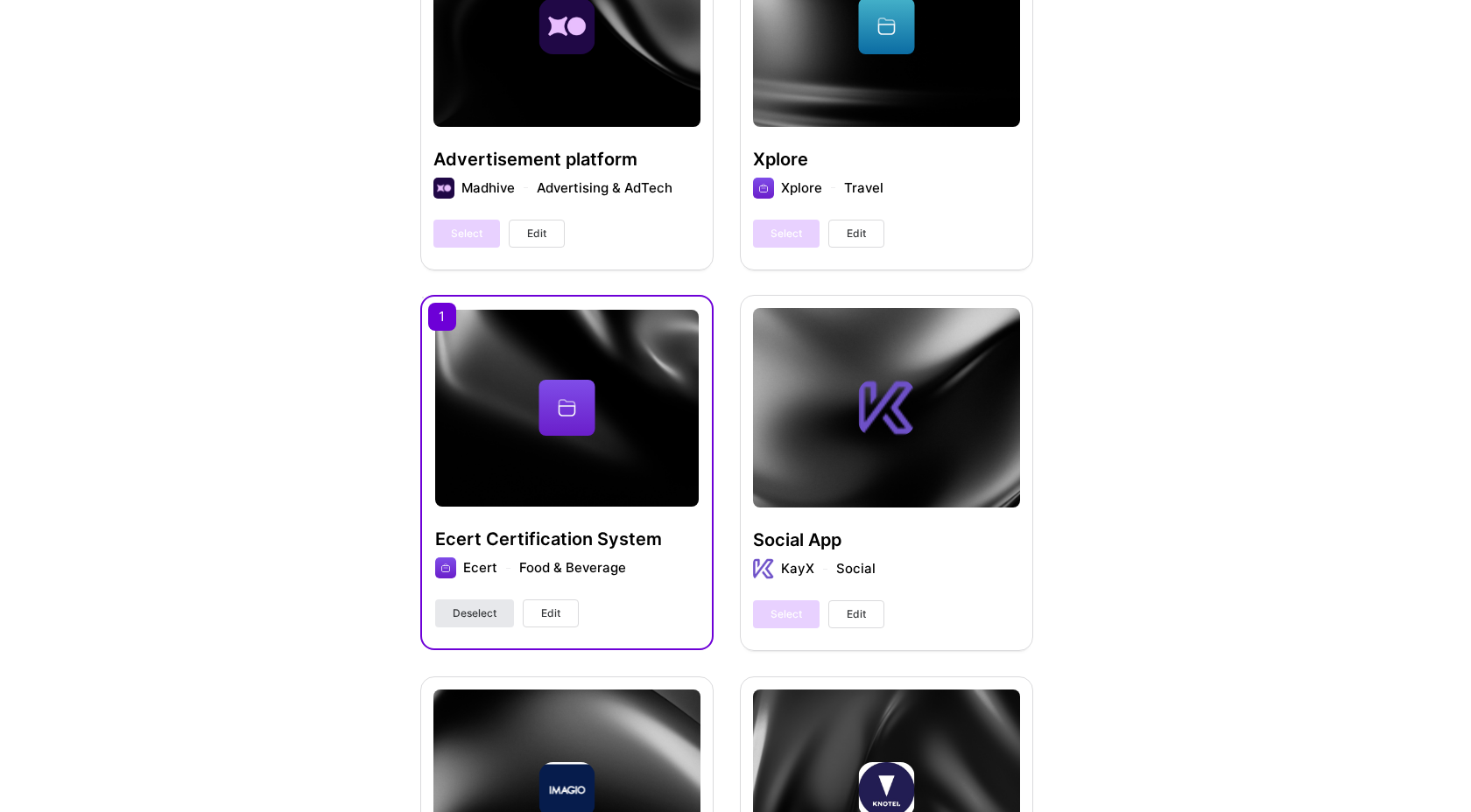
click at [485, 608] on span "Deselect" at bounding box center [474, 613] width 44 height 16
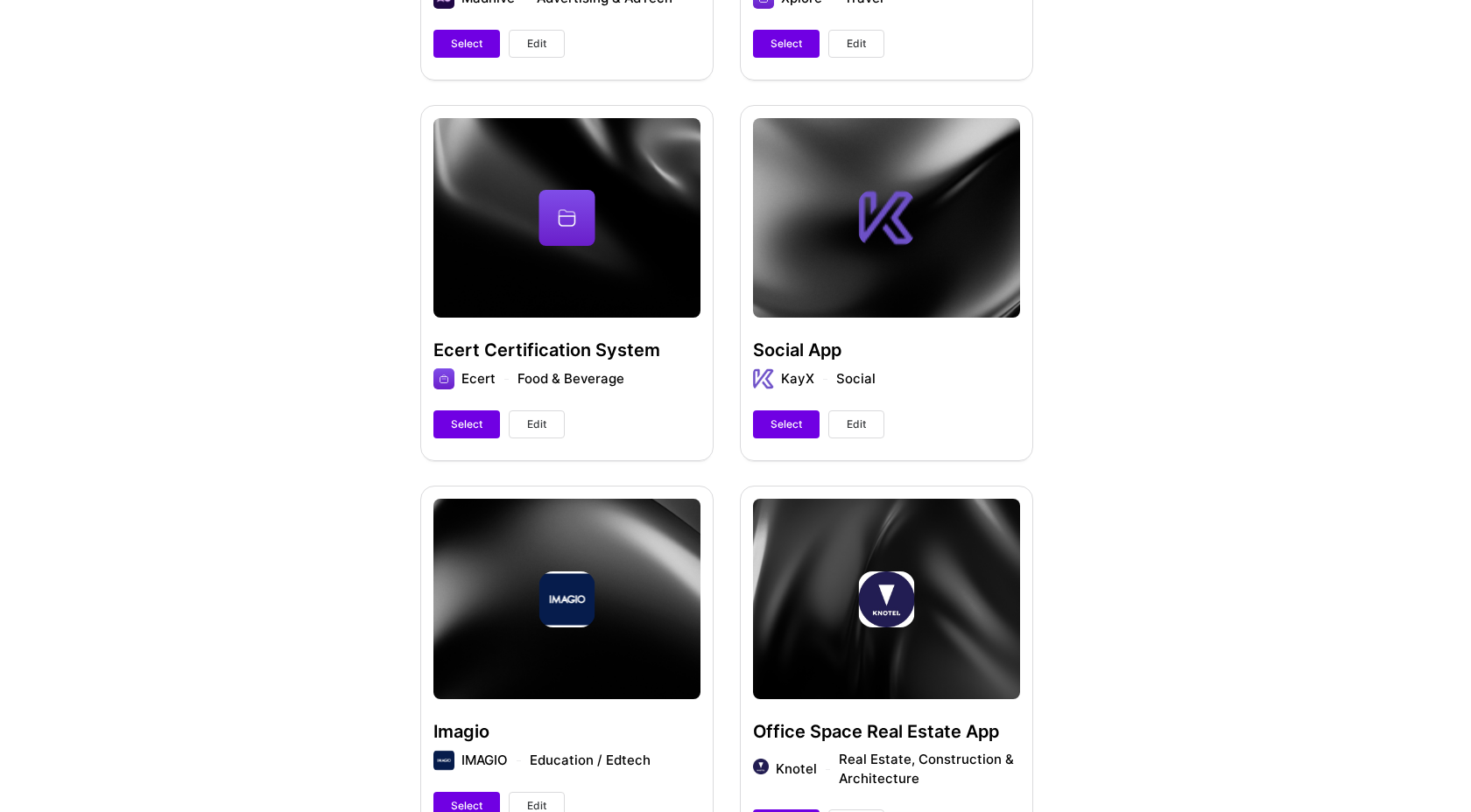
scroll to position [1296, 0]
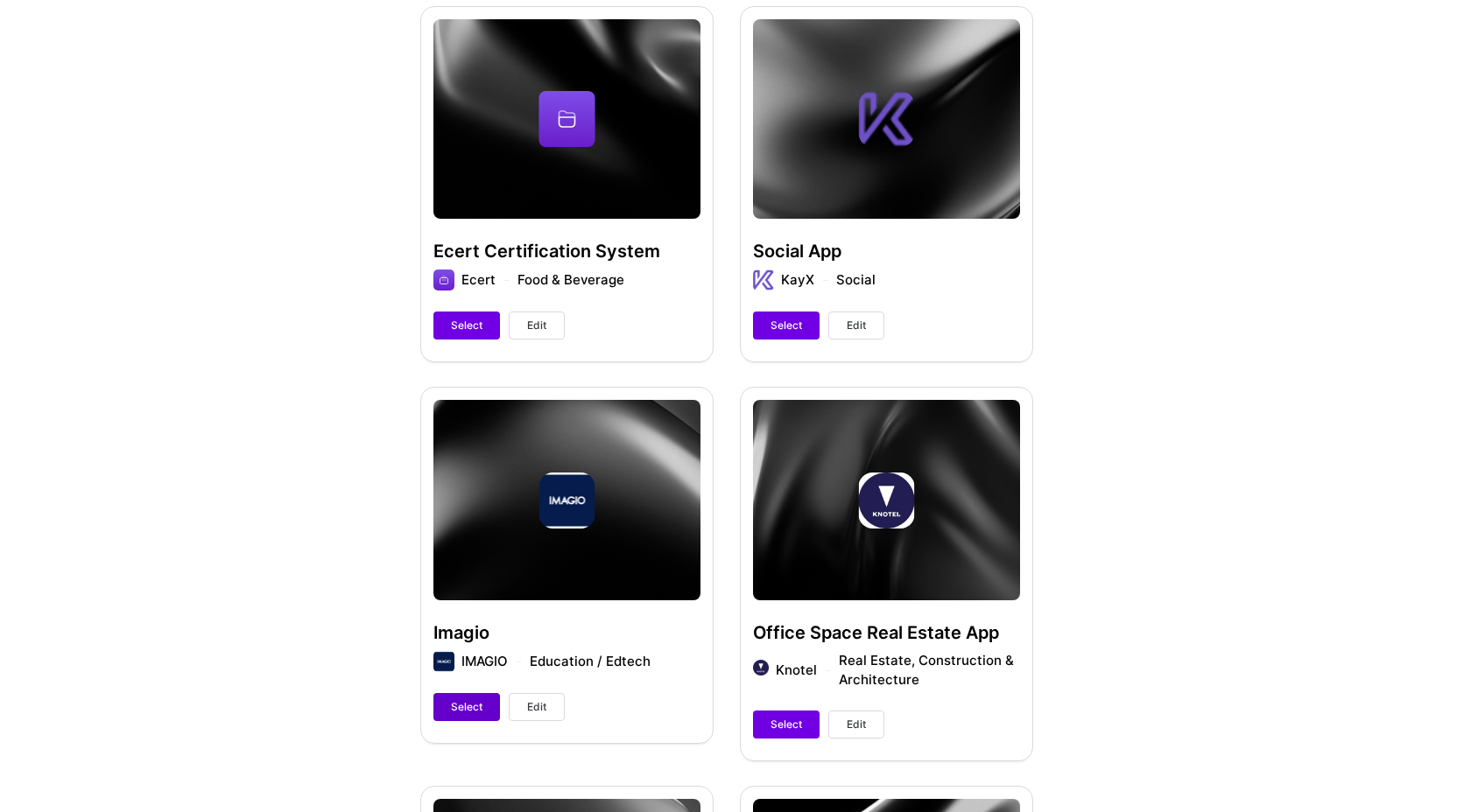
click at [470, 716] on button "Select" at bounding box center [467, 708] width 66 height 28
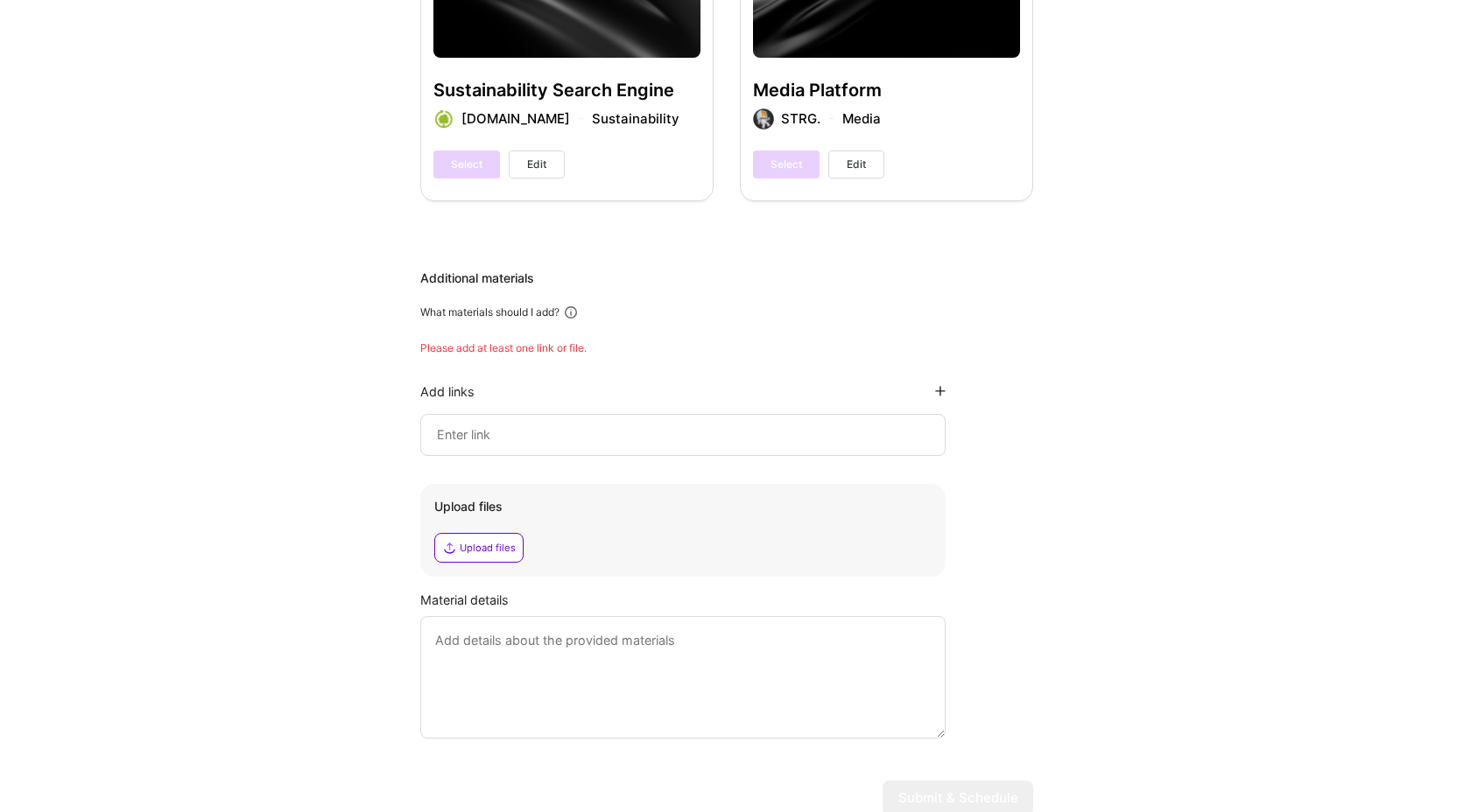
scroll to position [2631, 0]
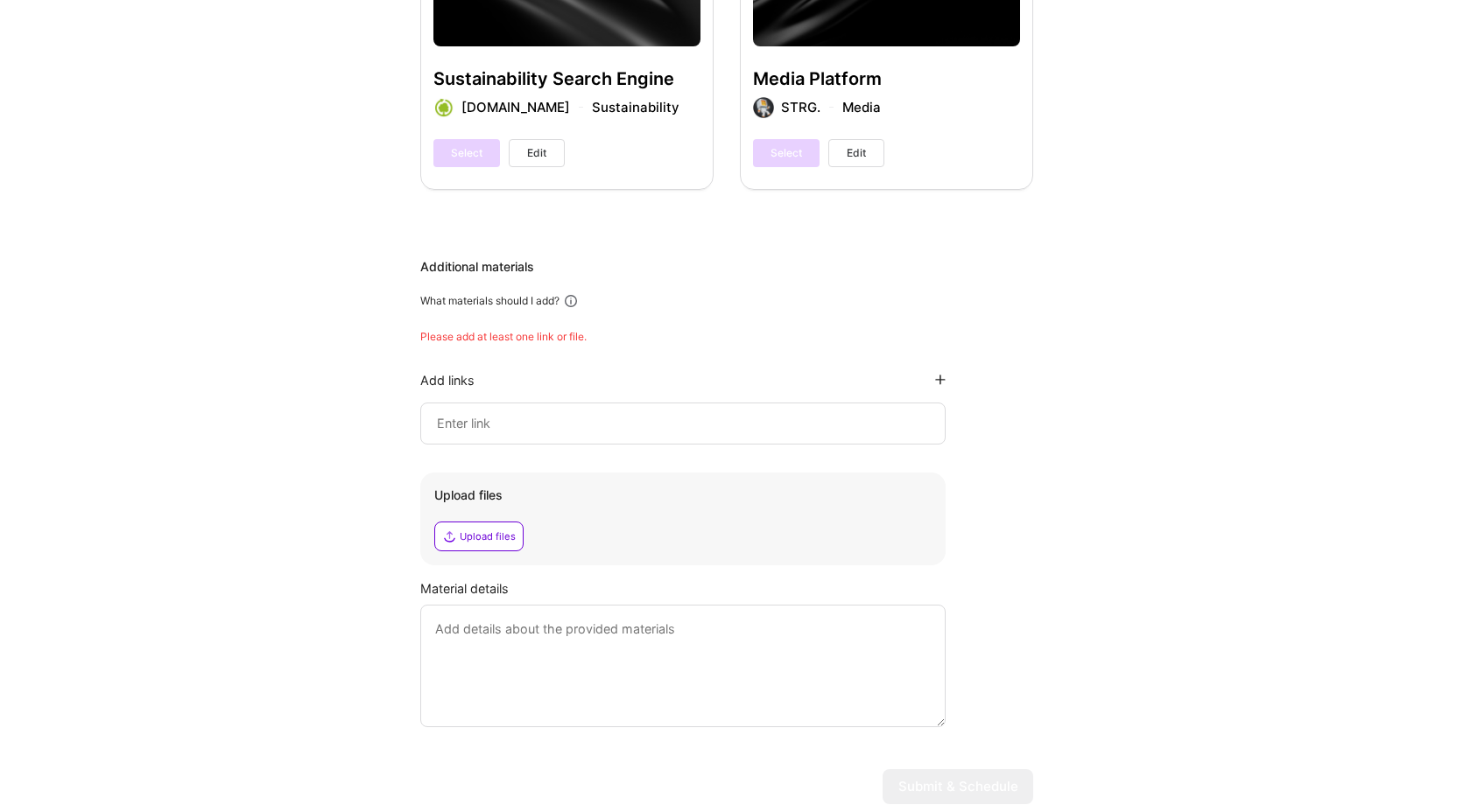
click at [517, 426] on input at bounding box center [683, 424] width 496 height 21
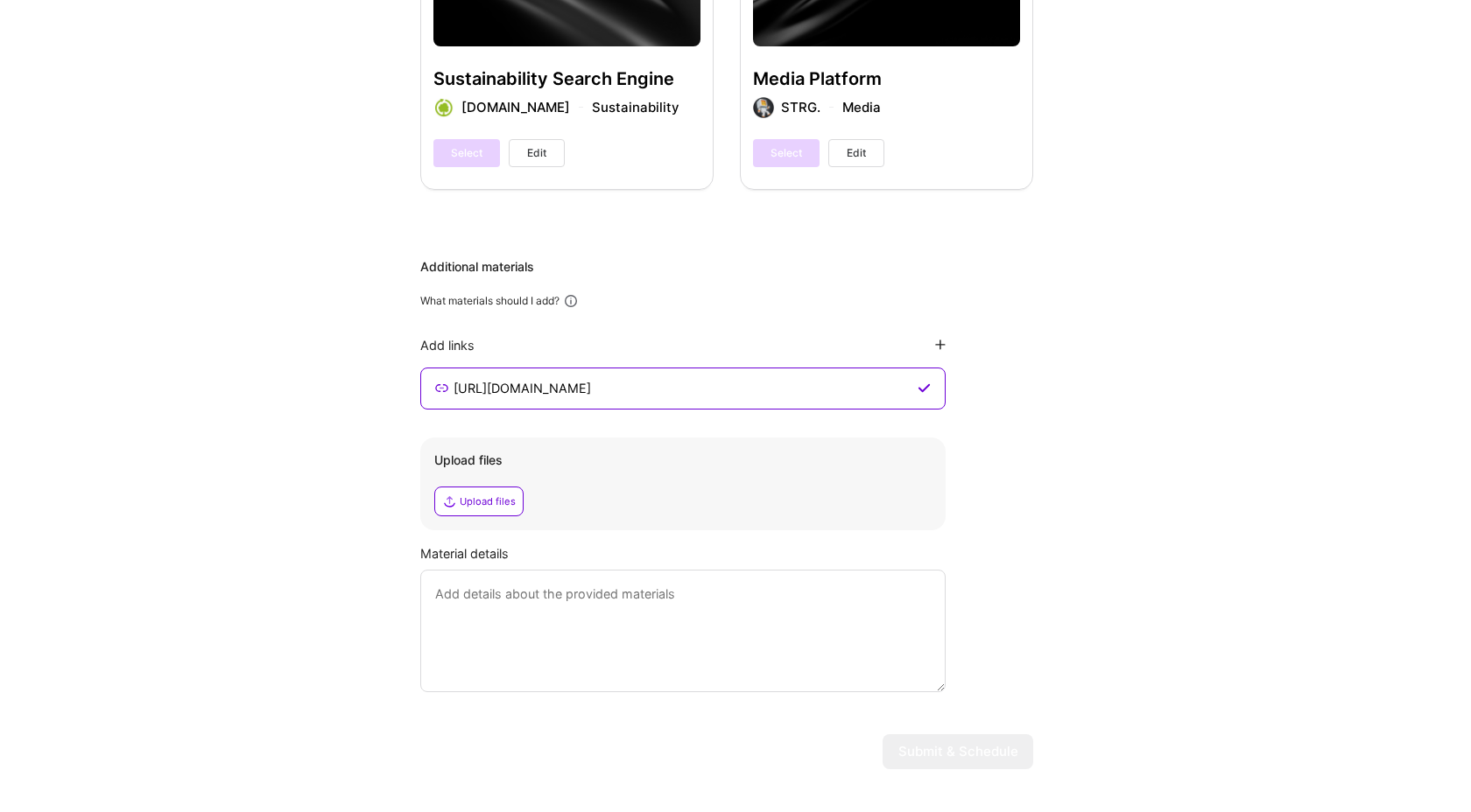
type input "[URL][DOMAIN_NAME]"
click at [505, 627] on textarea at bounding box center [682, 631] width 525 height 123
type textarea "All of the materials I have are proprietary, discussed with [PERSON_NAME]"
click at [1014, 637] on div "Material details All of the materials I have are proprietary, discussed with [P…" at bounding box center [727, 618] width 613 height 148
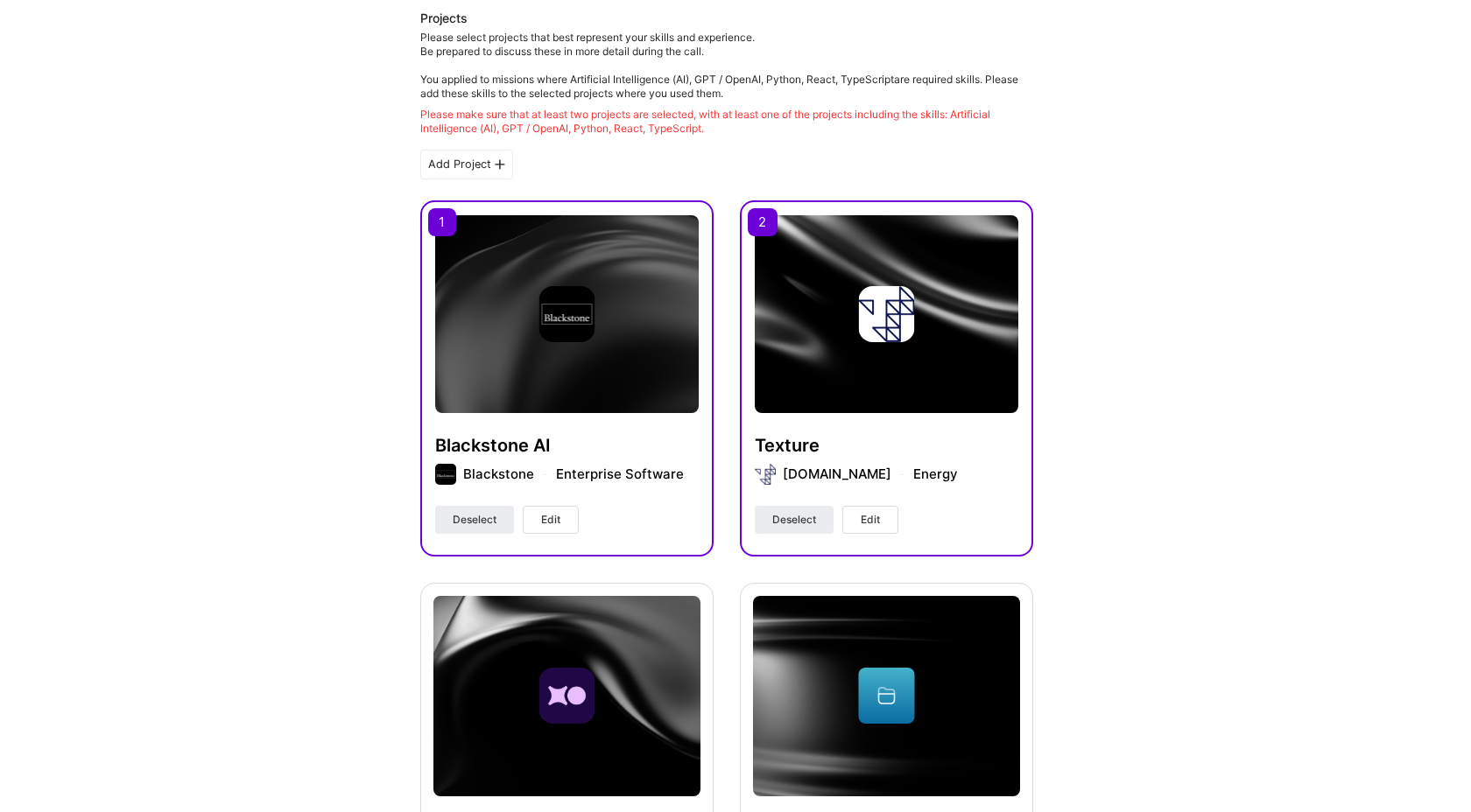
scroll to position [356, 0]
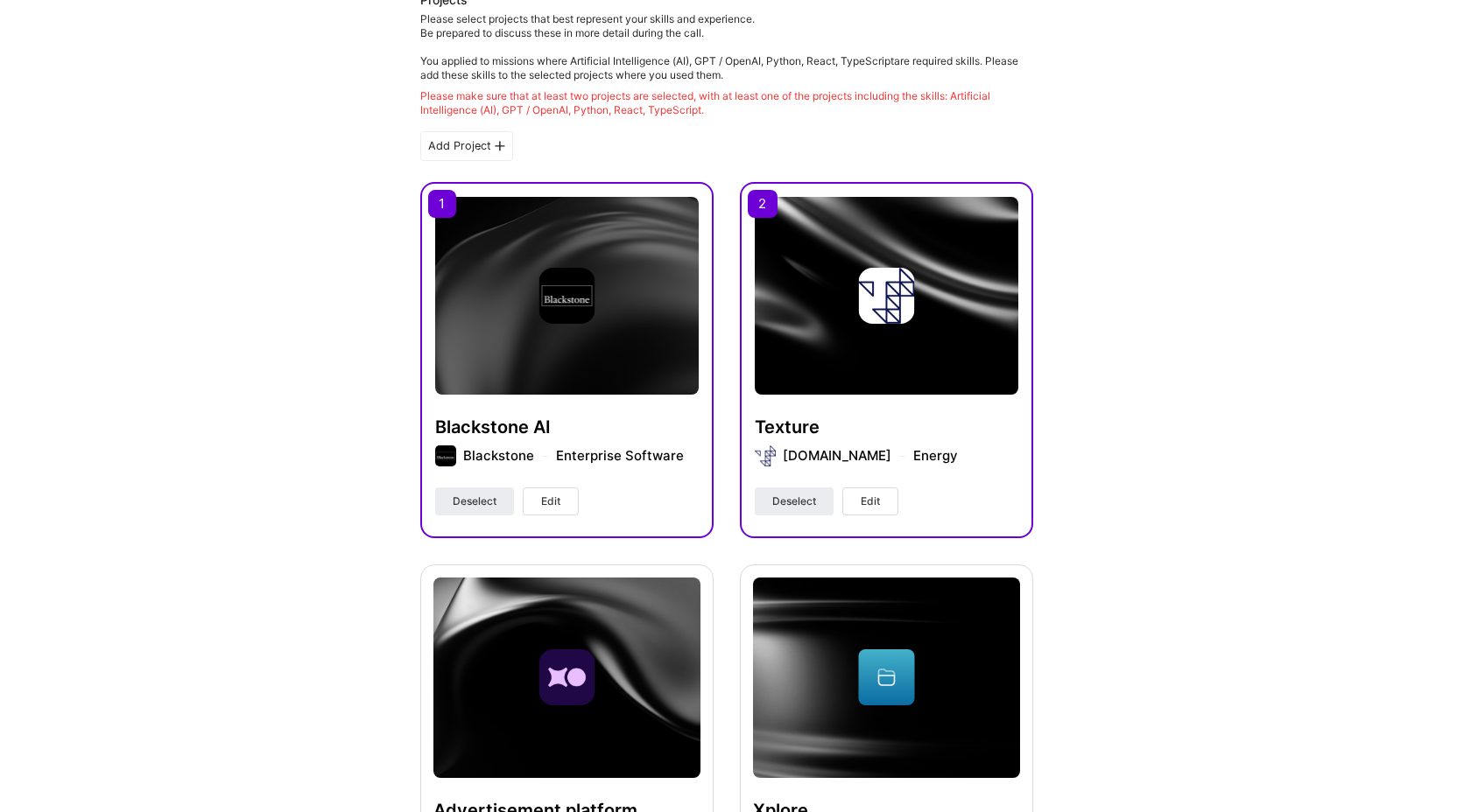
click at [541, 501] on button "Edit" at bounding box center [550, 502] width 56 height 28
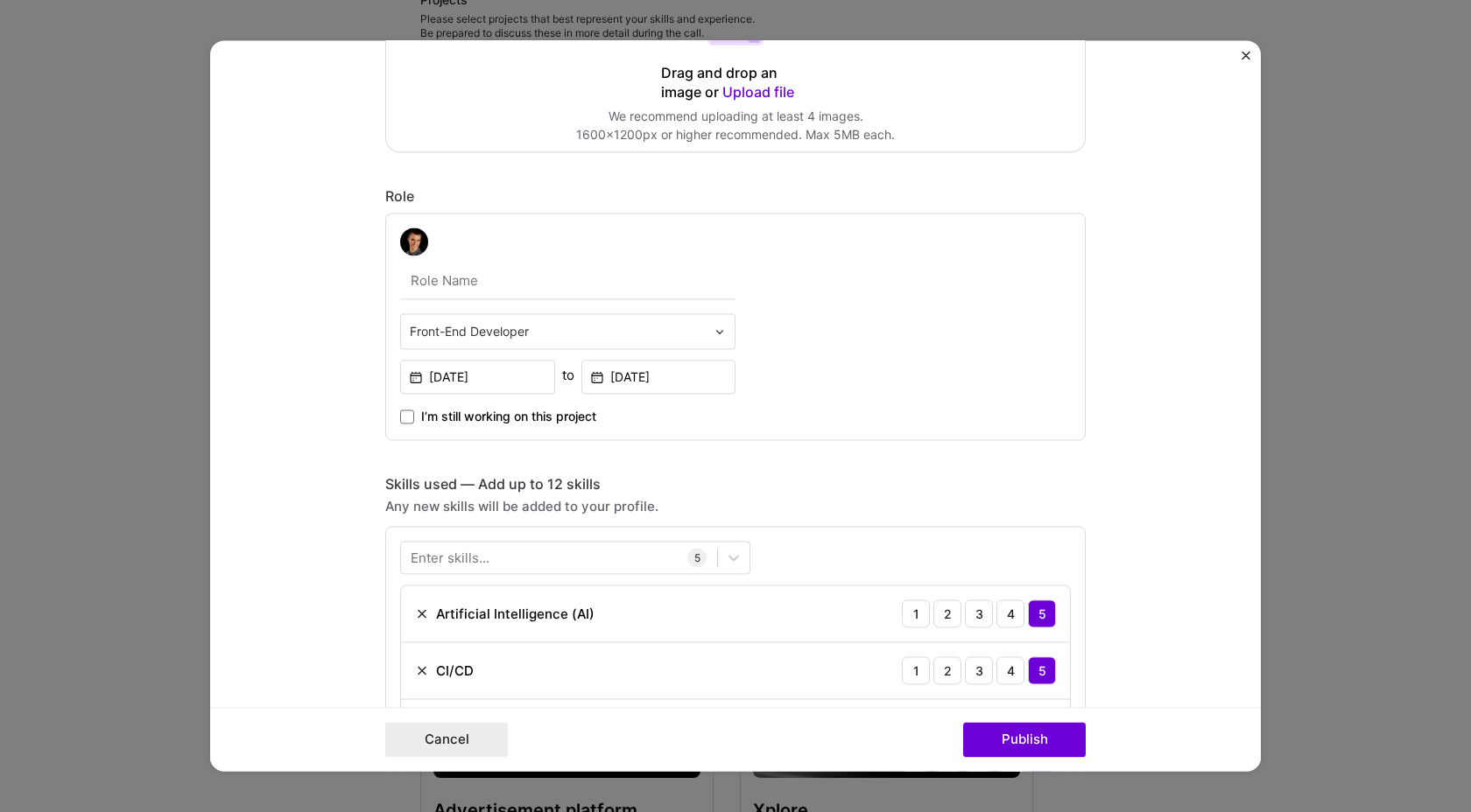
scroll to position [360, 0]
click at [506, 557] on div at bounding box center [559, 558] width 316 height 29
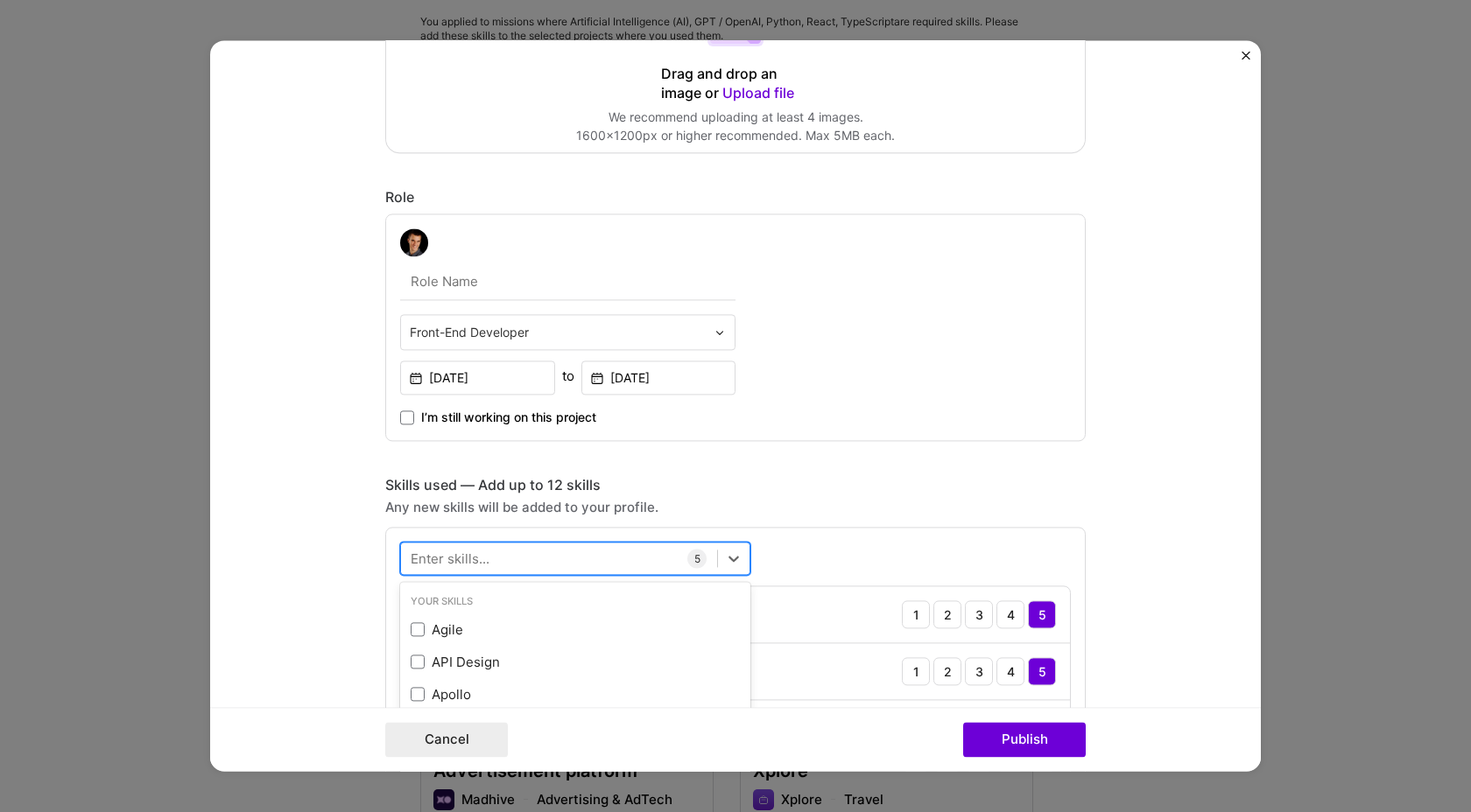
scroll to position [396, 0]
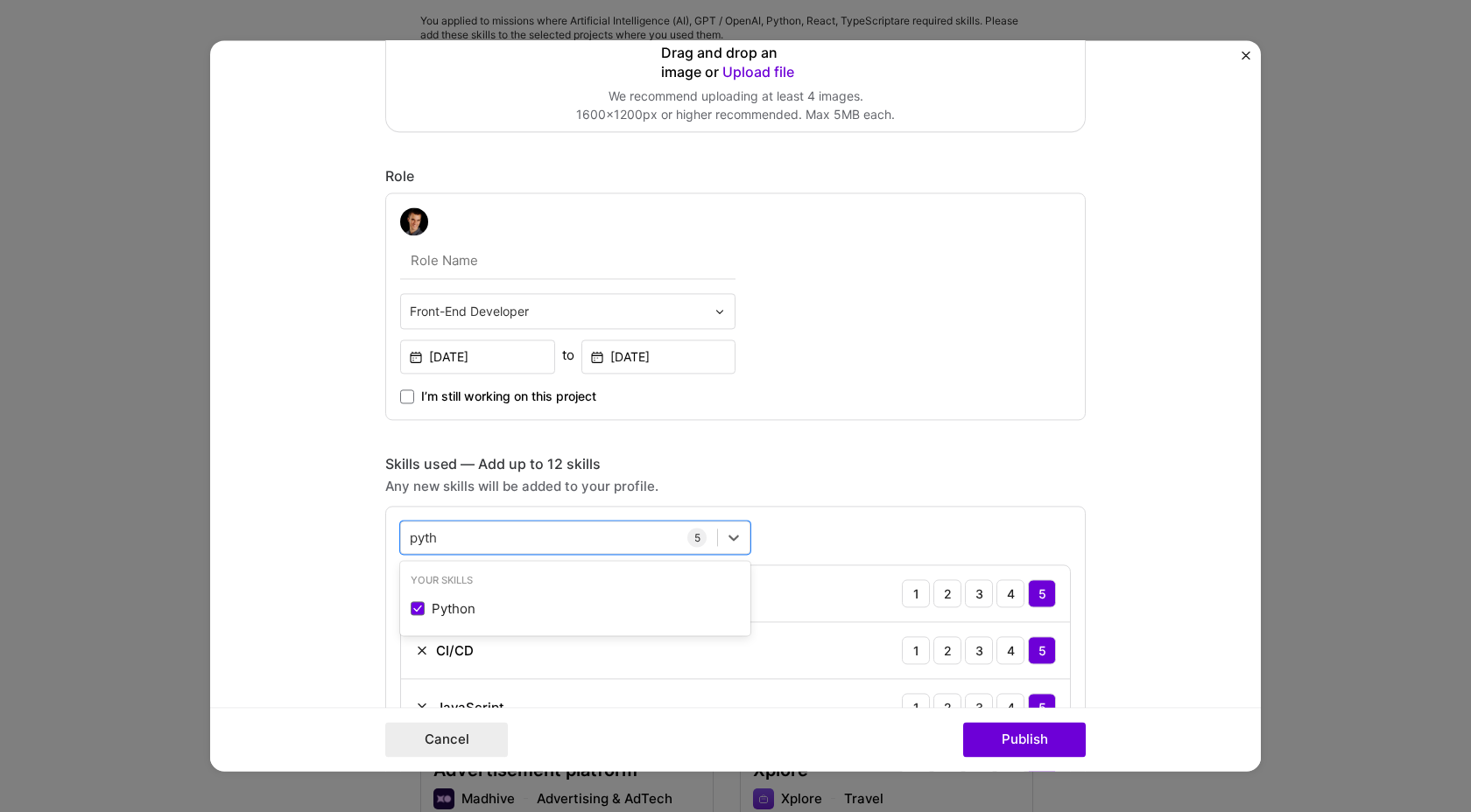
click at [340, 653] on form "Project title Blackstone AI Company Blackstone Project industry Industry 1 Proj…" at bounding box center [736, 406] width 1051 height 731
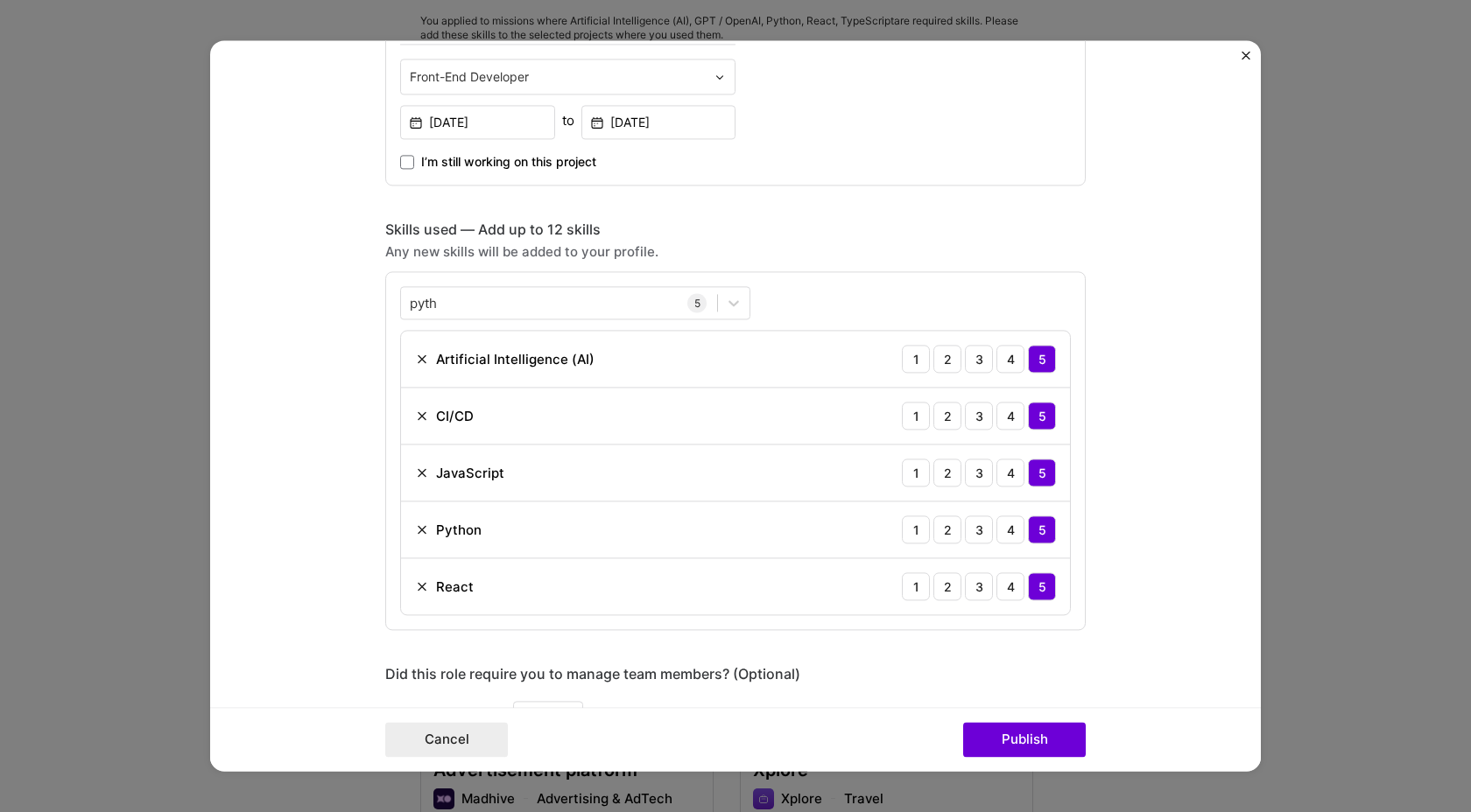
scroll to position [614, 0]
click at [1244, 62] on button "Close" at bounding box center [1246, 60] width 9 height 18
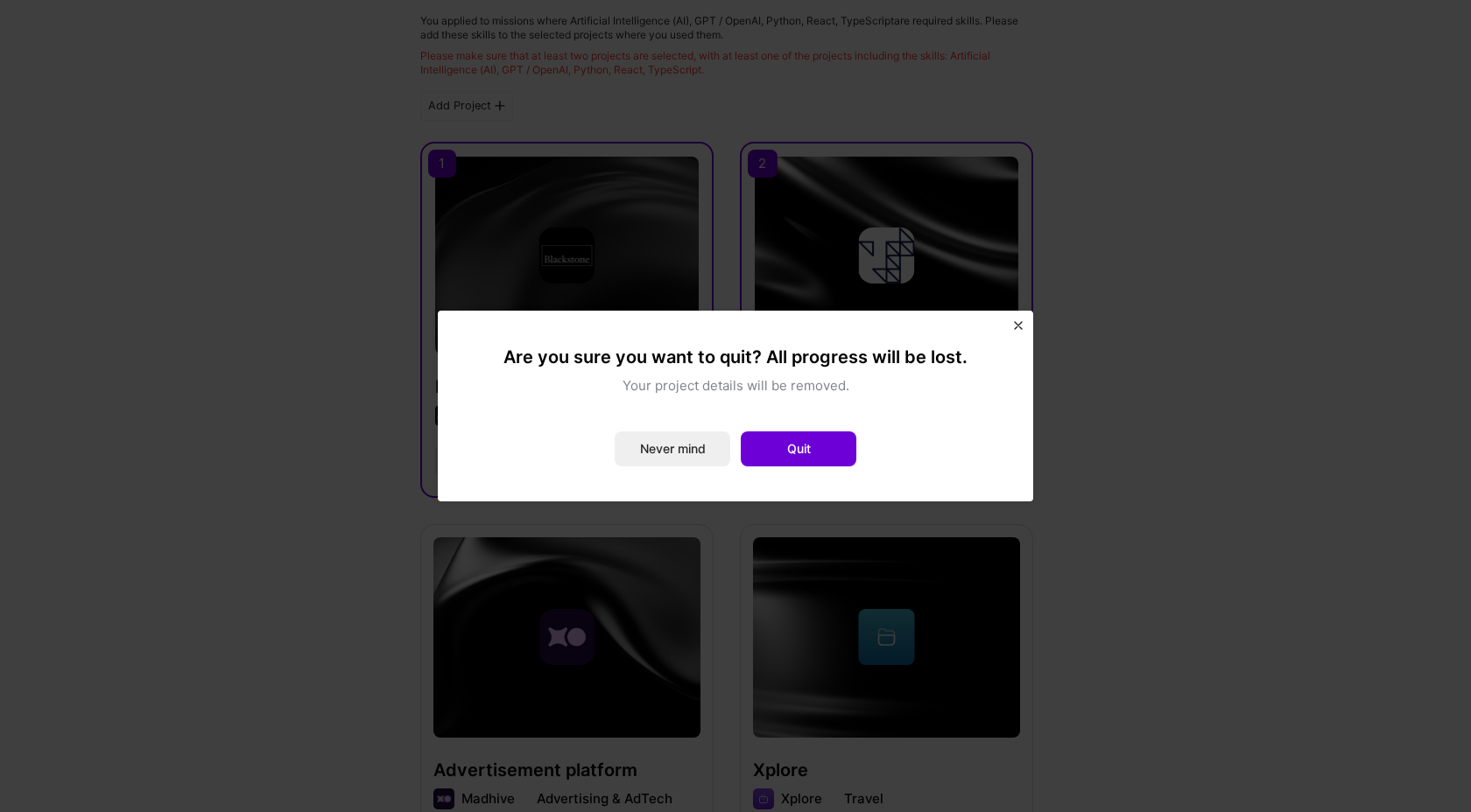
click at [1019, 322] on img "Close" at bounding box center [1018, 325] width 9 height 9
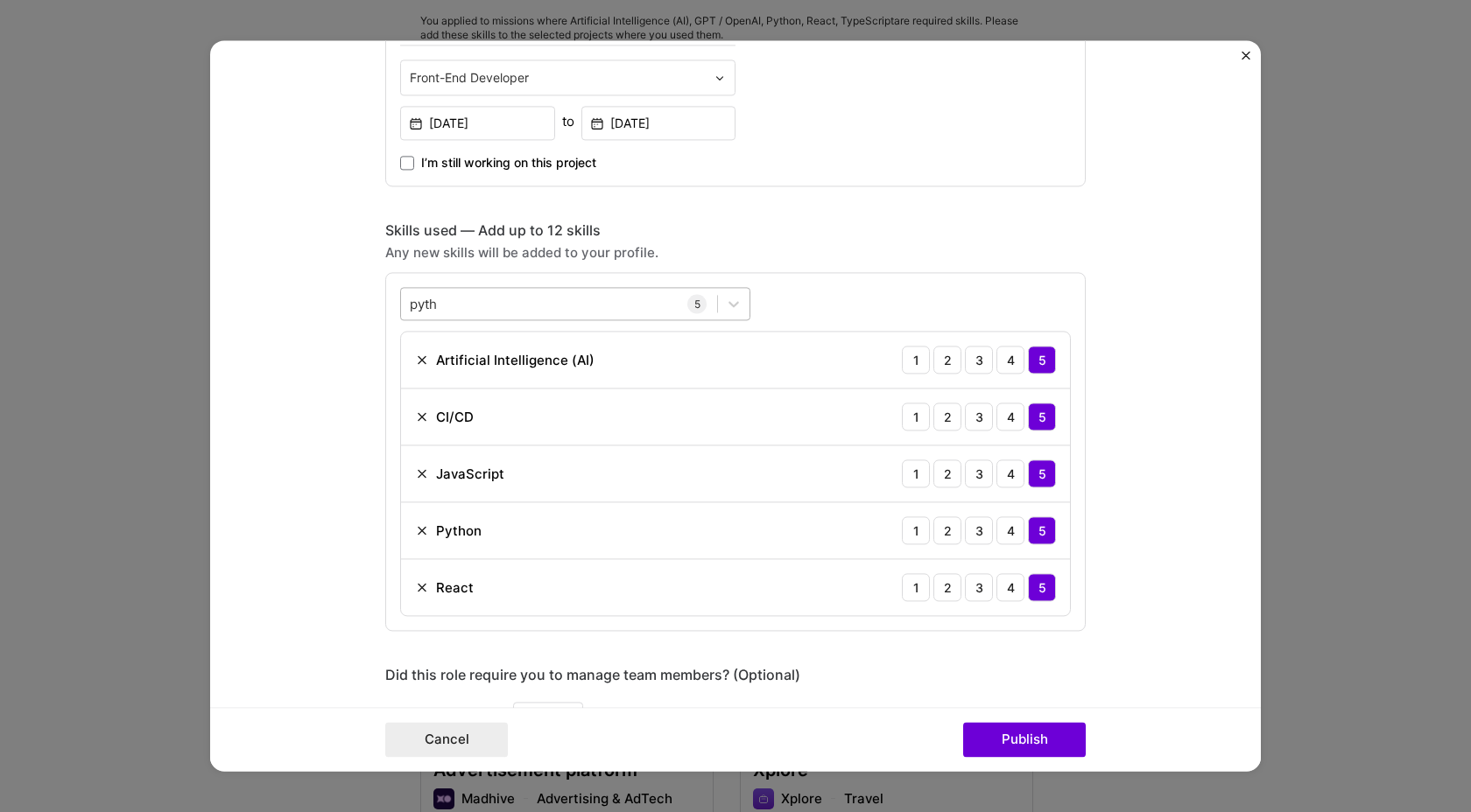
click at [538, 320] on div "pyth pyth" at bounding box center [576, 303] width 350 height 33
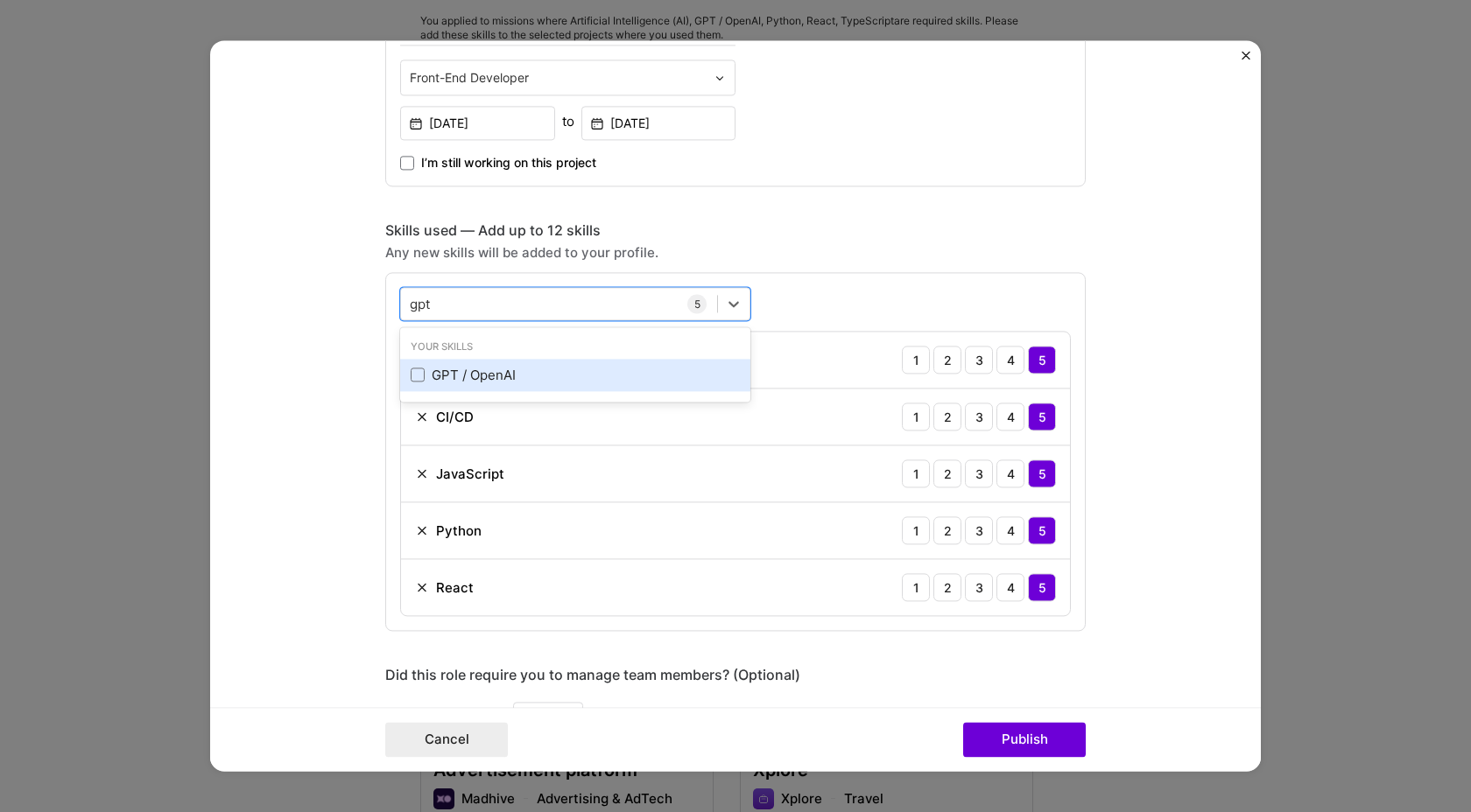
click at [508, 385] on div "GPT / OpenAI" at bounding box center [576, 375] width 350 height 32
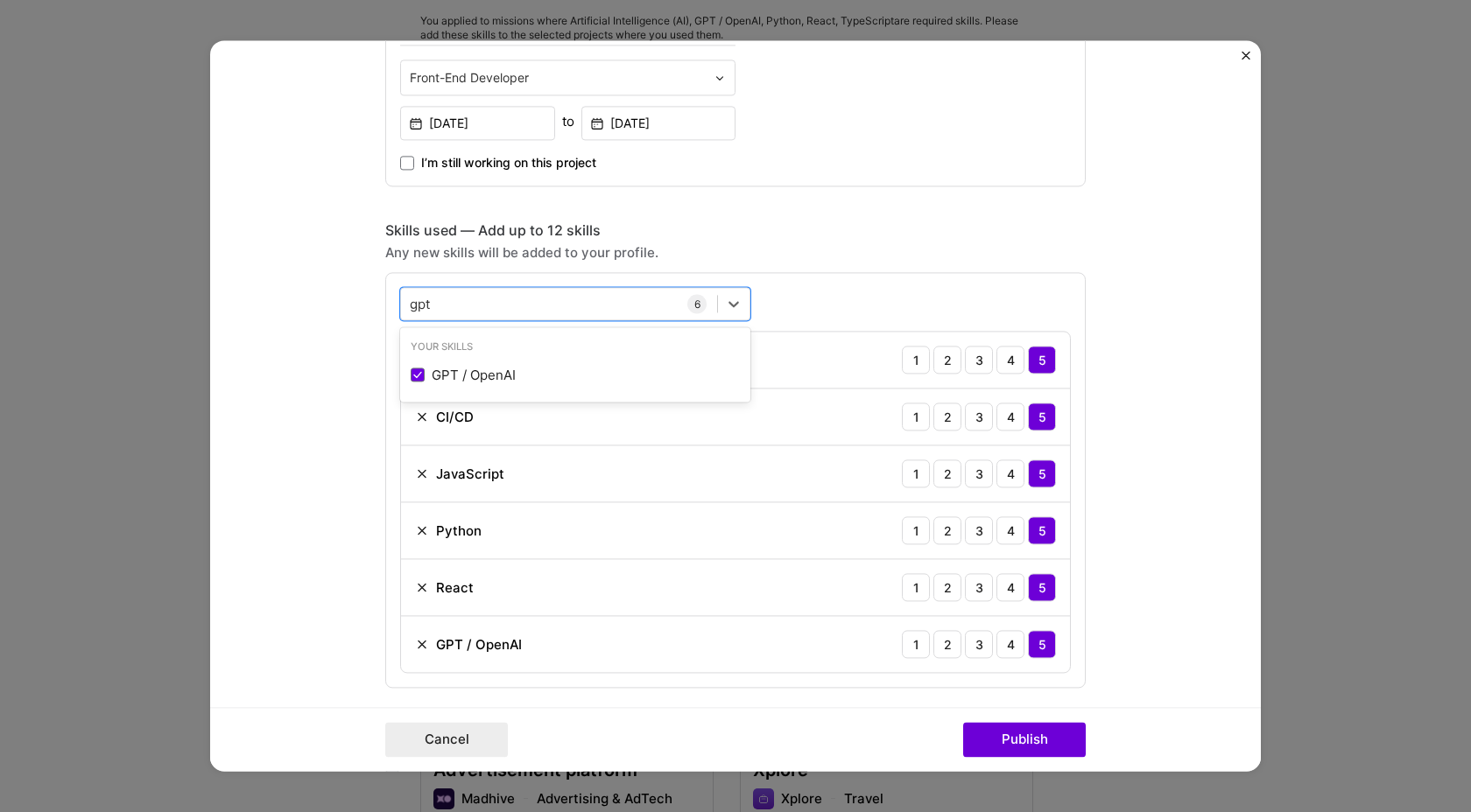
type input "gpt"
click at [1010, 719] on div "Cancel Publish" at bounding box center [736, 740] width 1051 height 64
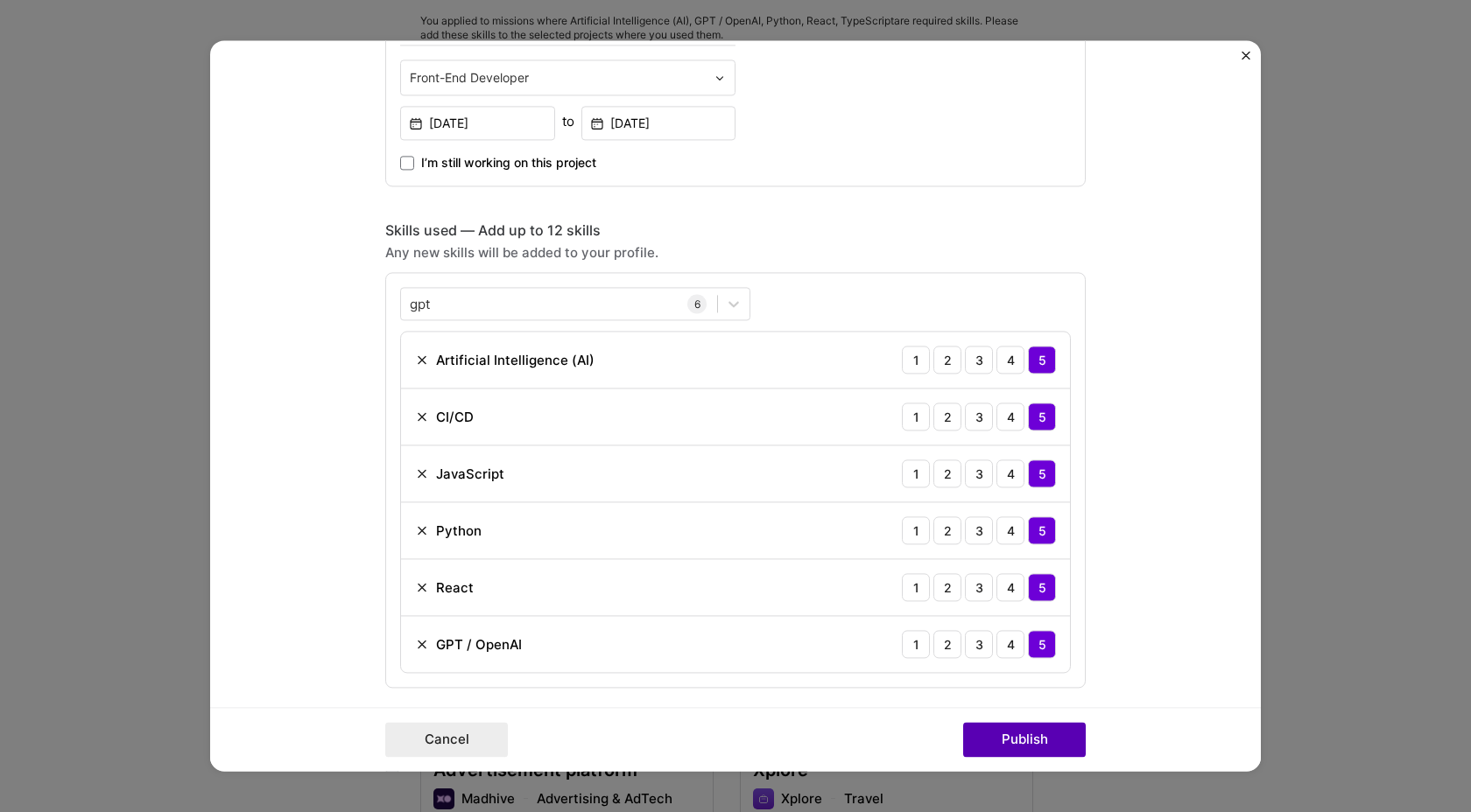
click at [1014, 731] on button "Publish" at bounding box center [1025, 740] width 123 height 35
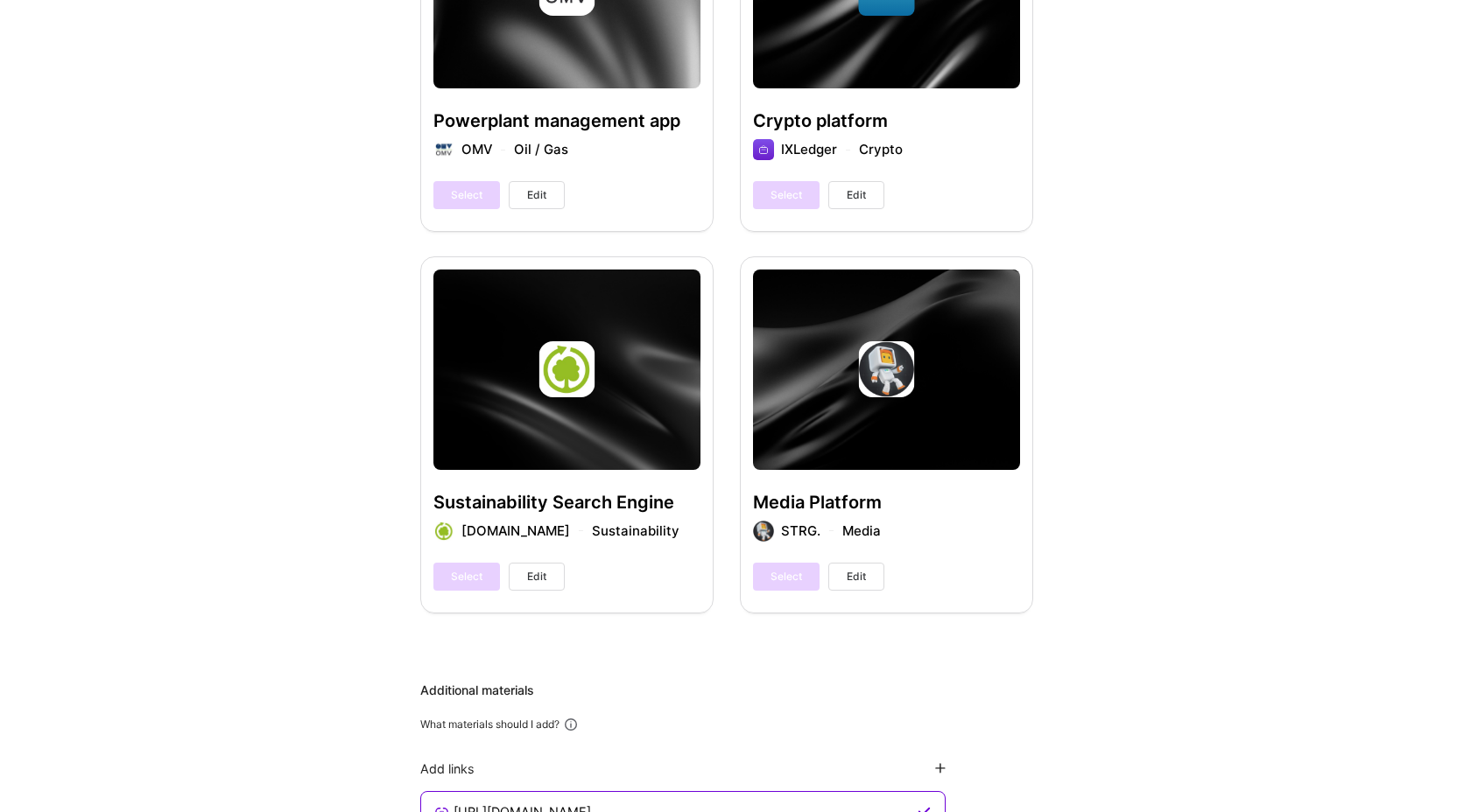
scroll to position [2624, 0]
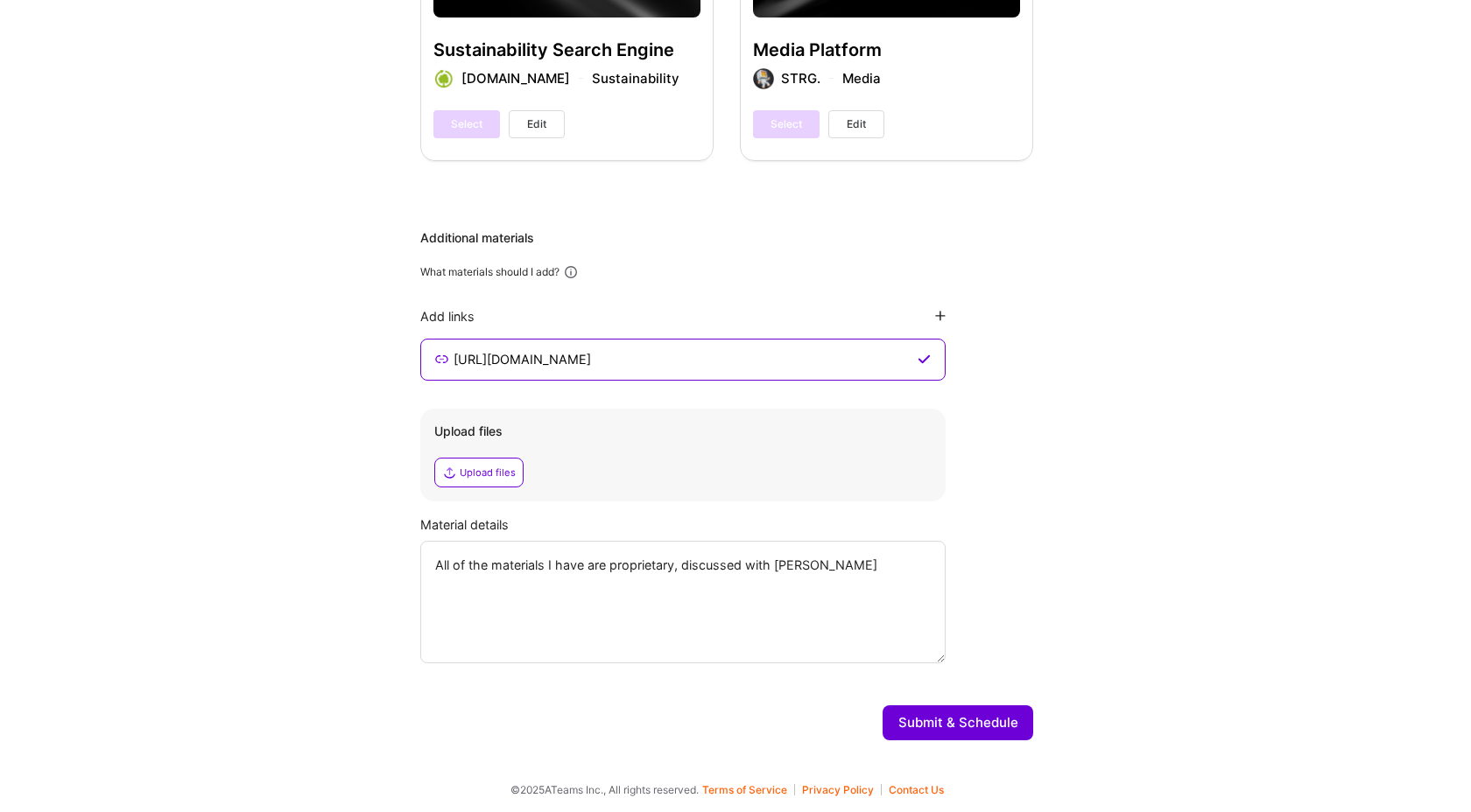
click at [993, 735] on button "Submit & Schedule" at bounding box center [957, 723] width 151 height 35
